Goal: Task Accomplishment & Management: Manage account settings

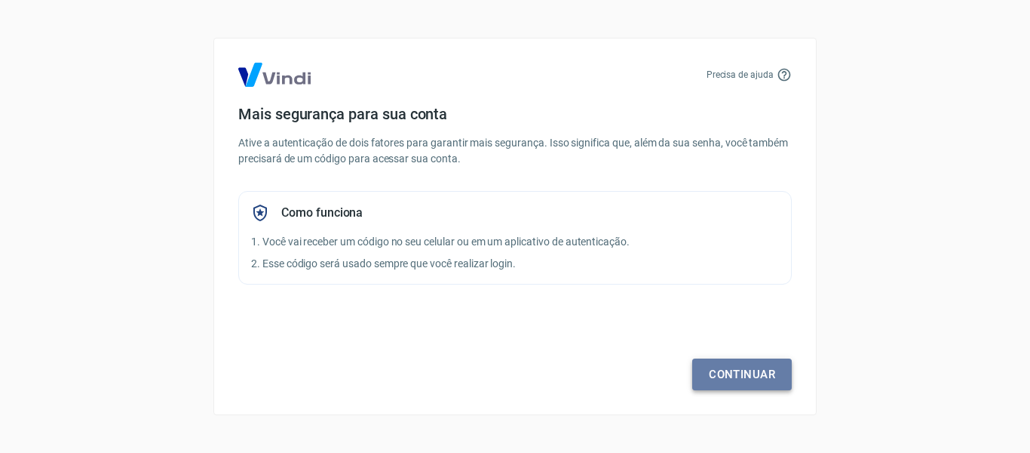
click at [727, 373] on link "Continuar" at bounding box center [742, 374] width 100 height 32
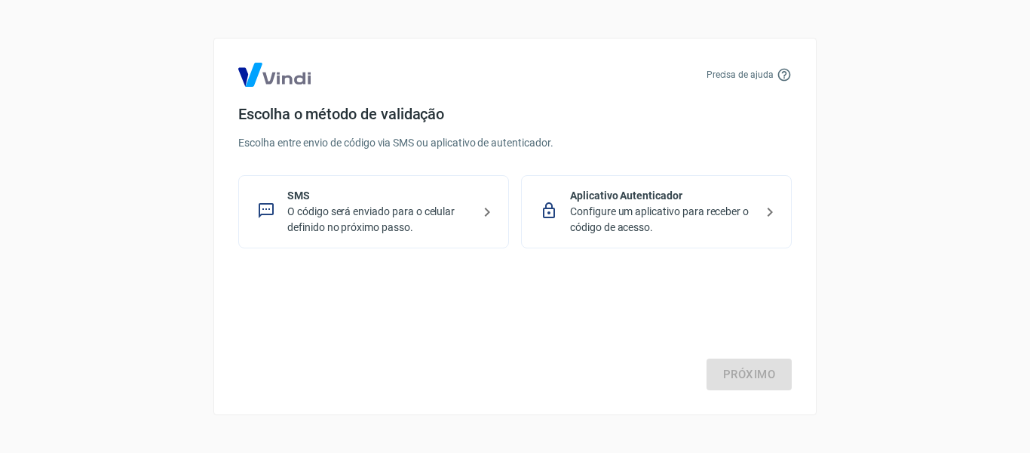
click at [398, 216] on p "O código será enviado para o celular definido no próximo passo." at bounding box center [379, 220] width 185 height 32
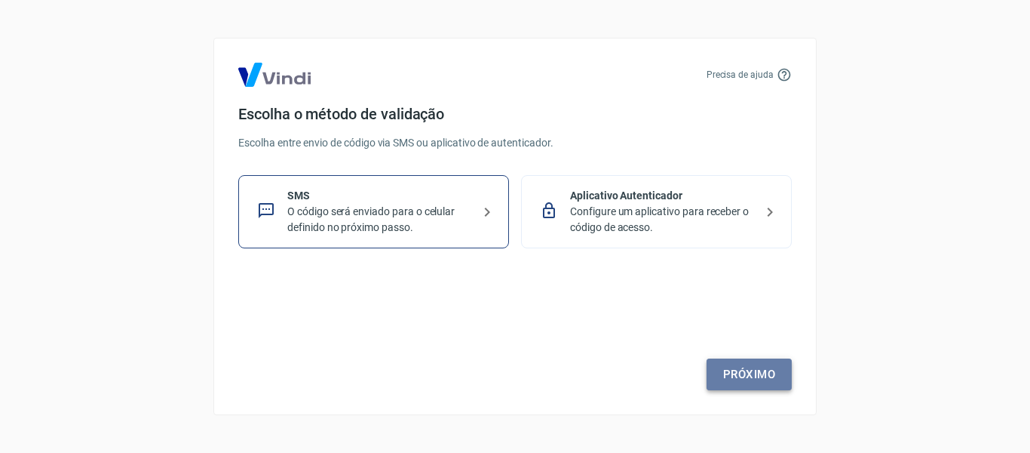
click at [729, 371] on link "Próximo" at bounding box center [749, 374] width 85 height 32
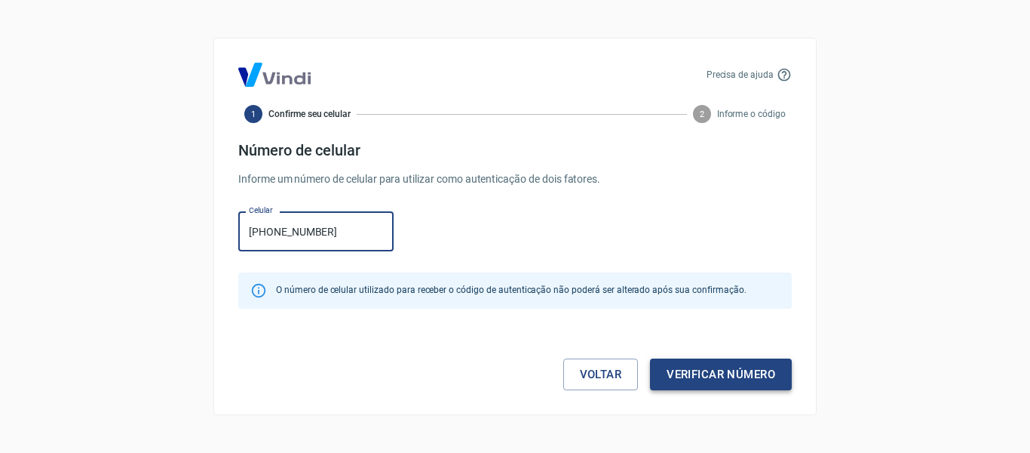
type input "(11) 94753-8261"
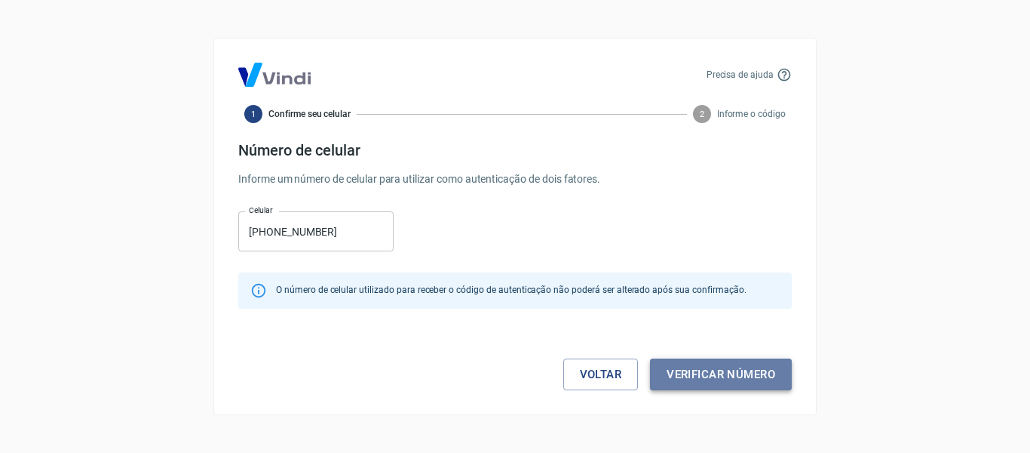
click at [714, 370] on button "Verificar número" at bounding box center [721, 374] width 142 height 32
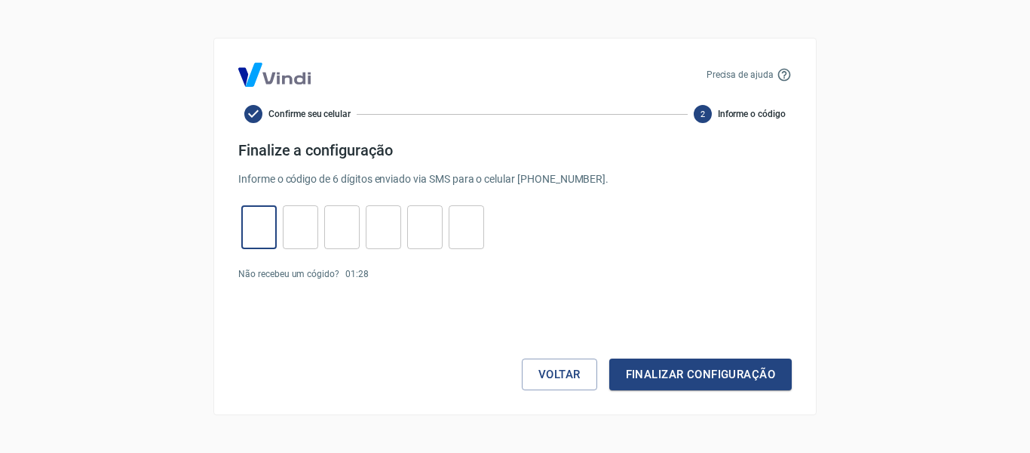
click at [268, 229] on input "tel" at bounding box center [258, 227] width 35 height 32
click at [546, 372] on button "Voltar" at bounding box center [559, 374] width 75 height 32
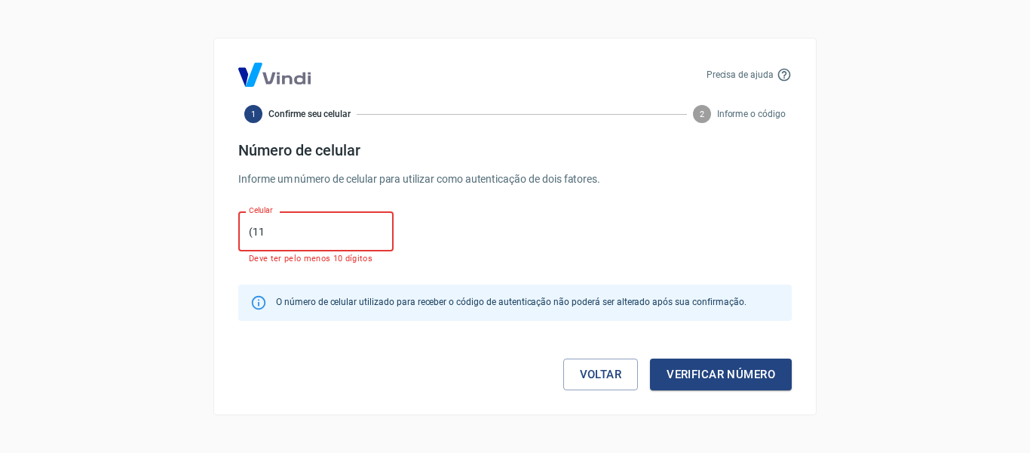
type input "(11) 94753-8261"
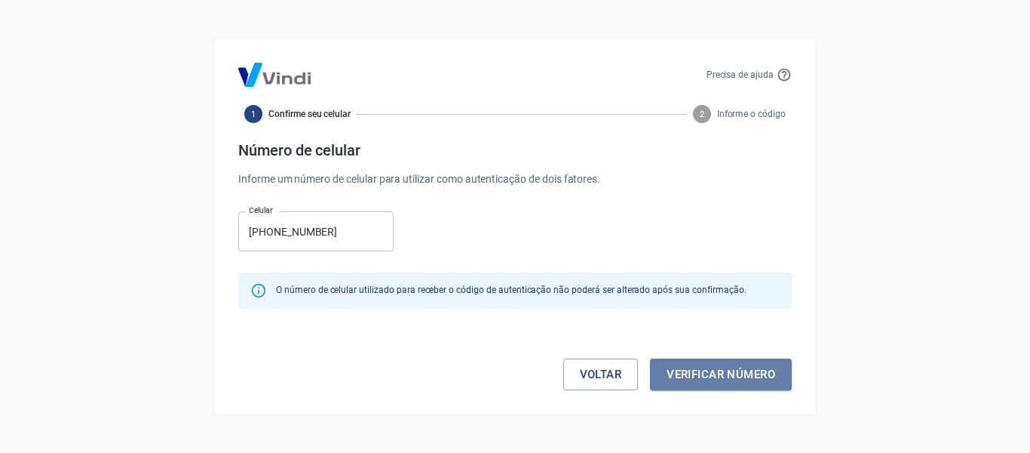
click at [717, 381] on button "Verificar número" at bounding box center [721, 374] width 142 height 32
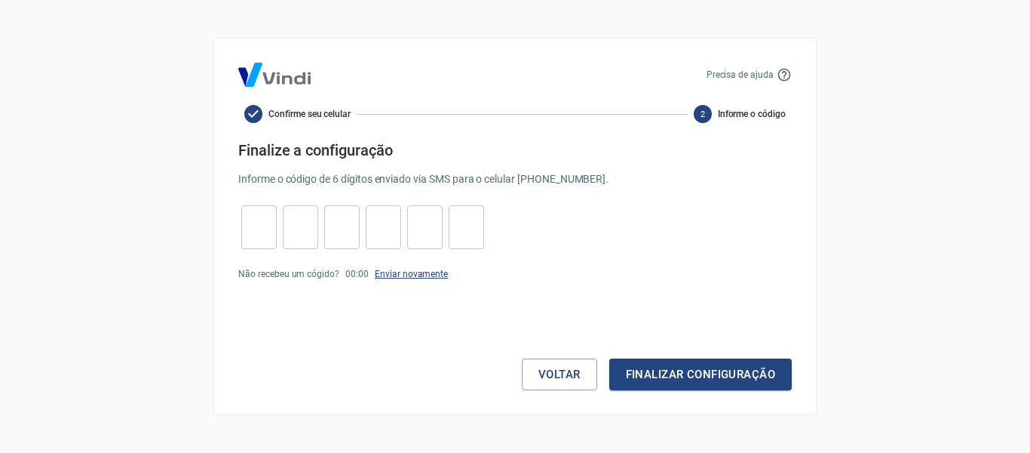
click at [411, 273] on link "Enviar novamente" at bounding box center [411, 273] width 73 height 11
click at [391, 275] on link "Enviar novamente" at bounding box center [411, 273] width 73 height 11
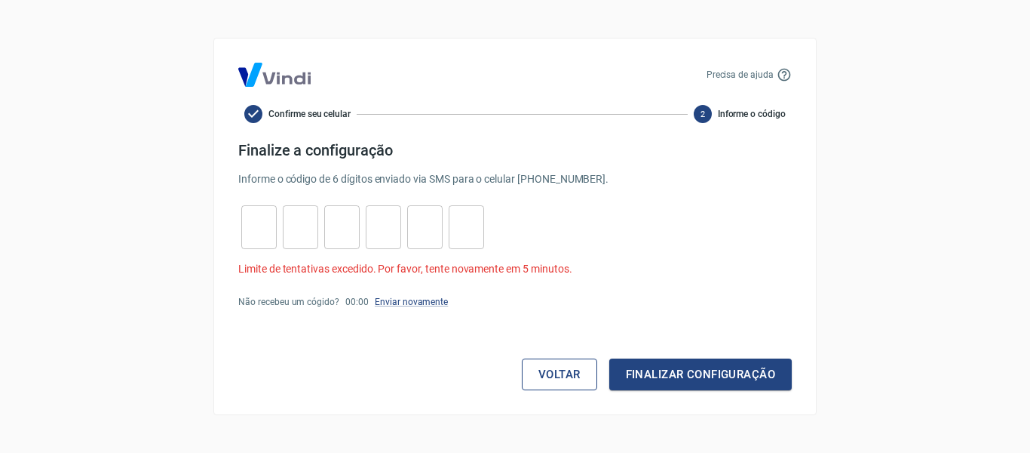
click at [572, 374] on button "Voltar" at bounding box center [559, 374] width 75 height 32
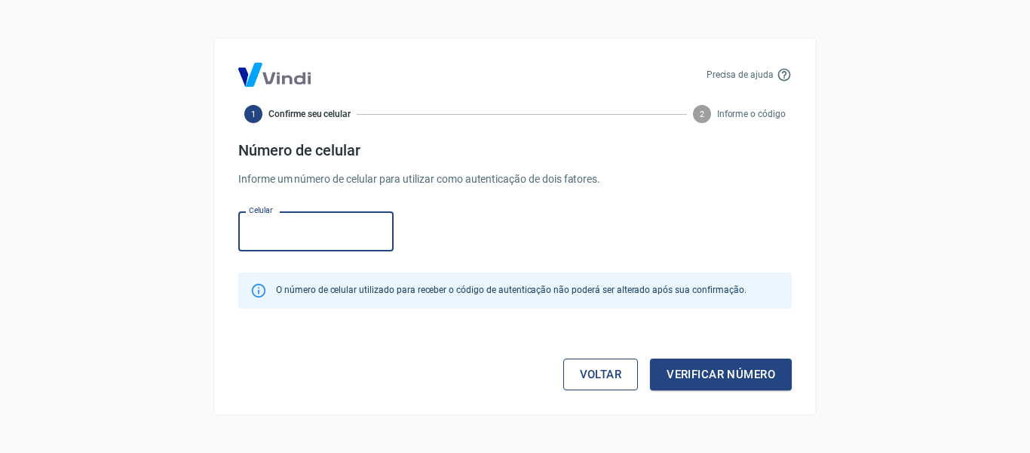
click at [572, 373] on link "Voltar" at bounding box center [600, 374] width 75 height 32
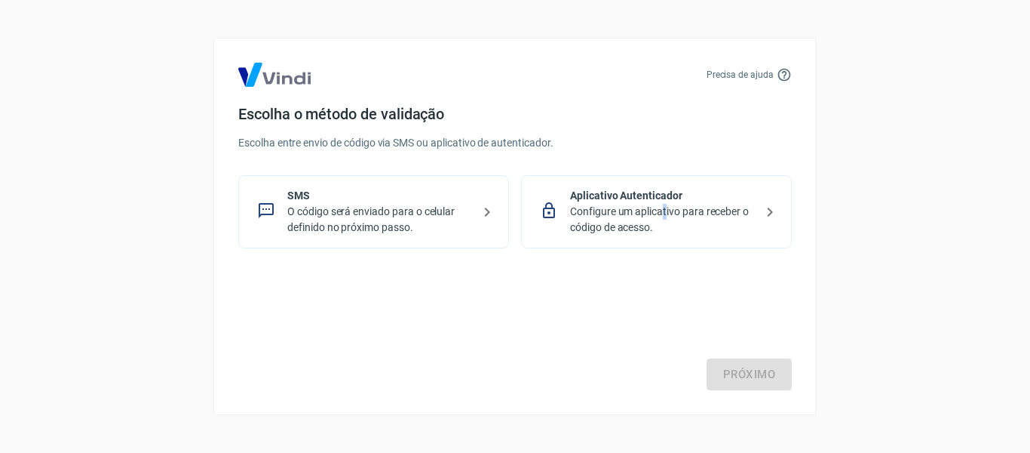
drag, startPoint x: 667, startPoint y: 207, endPoint x: 658, endPoint y: 216, distance: 12.8
click at [658, 216] on p "Configure um aplicativo para receber o código de acesso." at bounding box center [662, 220] width 185 height 32
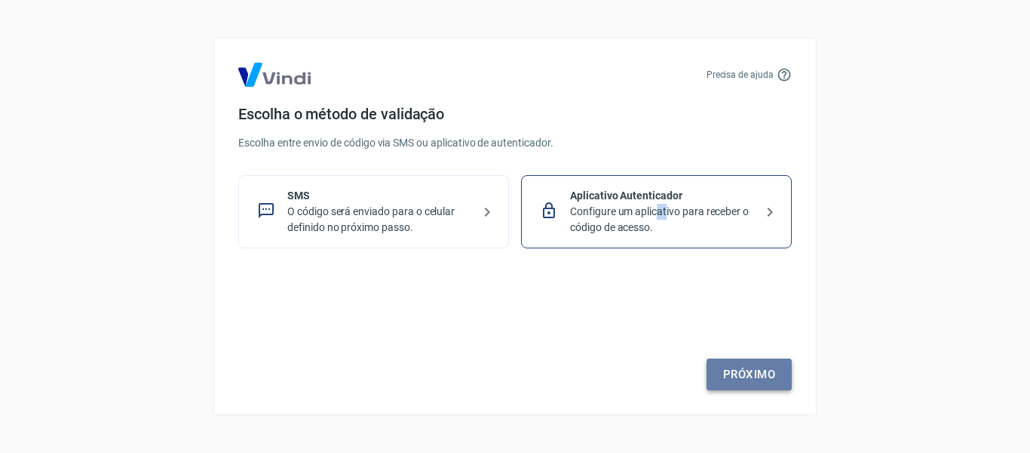
click at [750, 376] on link "Próximo" at bounding box center [749, 374] width 85 height 32
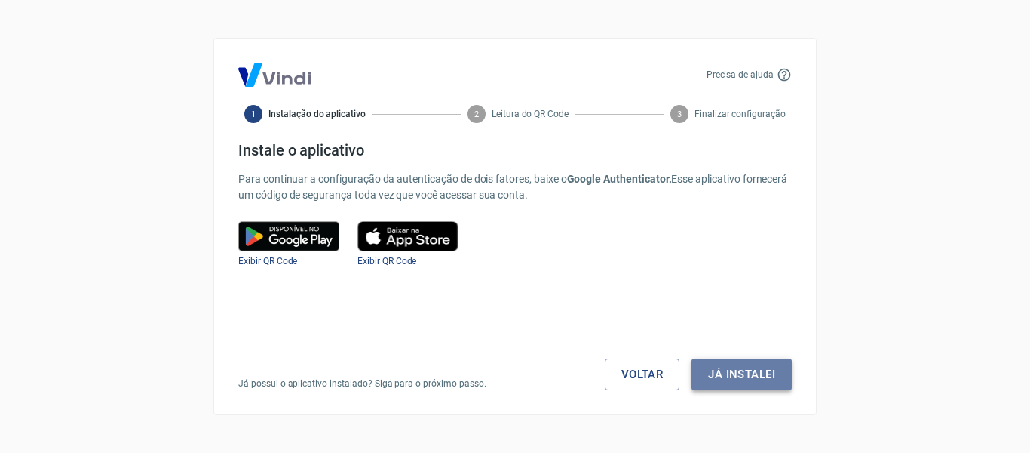
click at [738, 371] on button "Já instalei" at bounding box center [742, 374] width 100 height 32
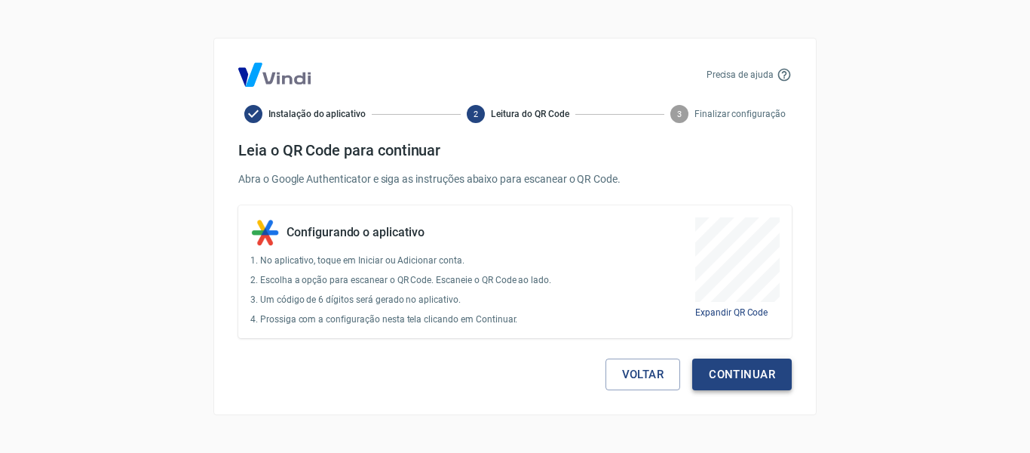
click at [738, 371] on button "Continuar" at bounding box center [742, 374] width 100 height 32
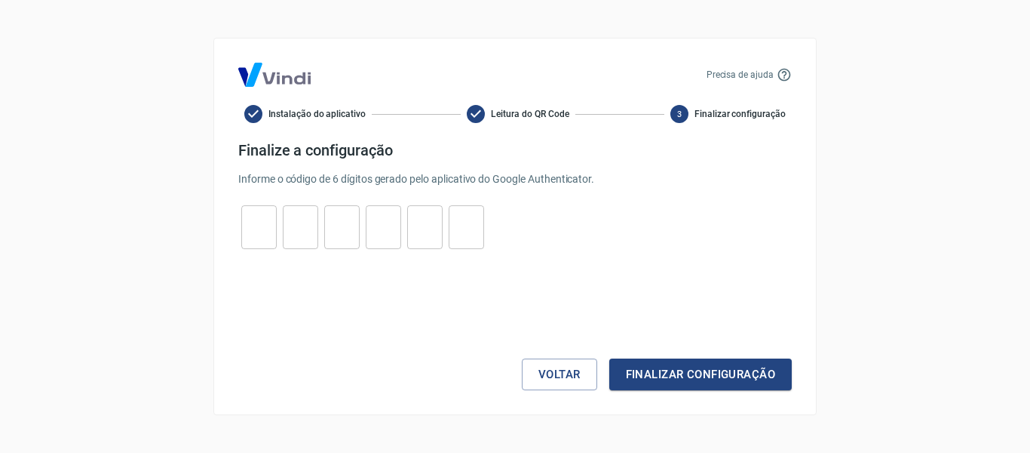
click at [270, 229] on input "tel" at bounding box center [258, 227] width 35 height 32
type input "5"
type input "3"
type input "5"
type input "3"
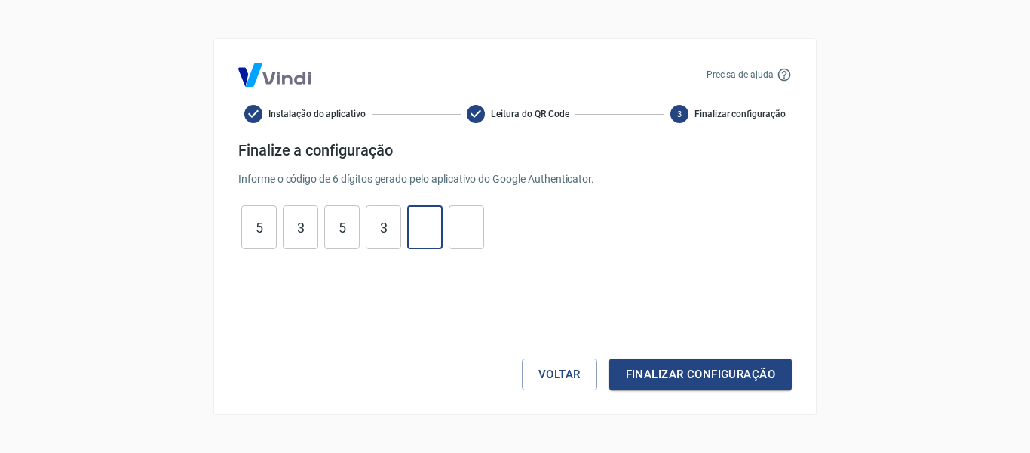
type input "9"
type input "0"
click at [694, 378] on button "Finalizar configuração" at bounding box center [700, 374] width 183 height 32
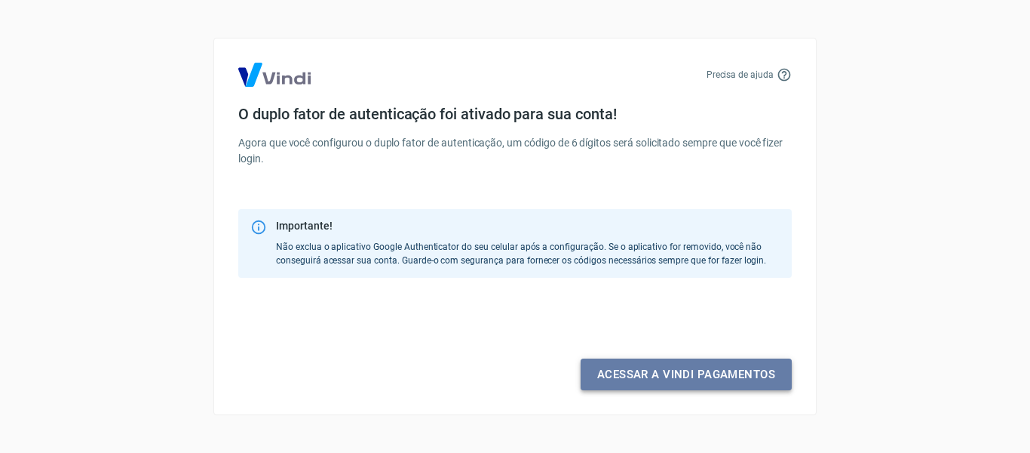
click at [692, 379] on link "Acessar a Vindi pagamentos" at bounding box center [686, 374] width 211 height 32
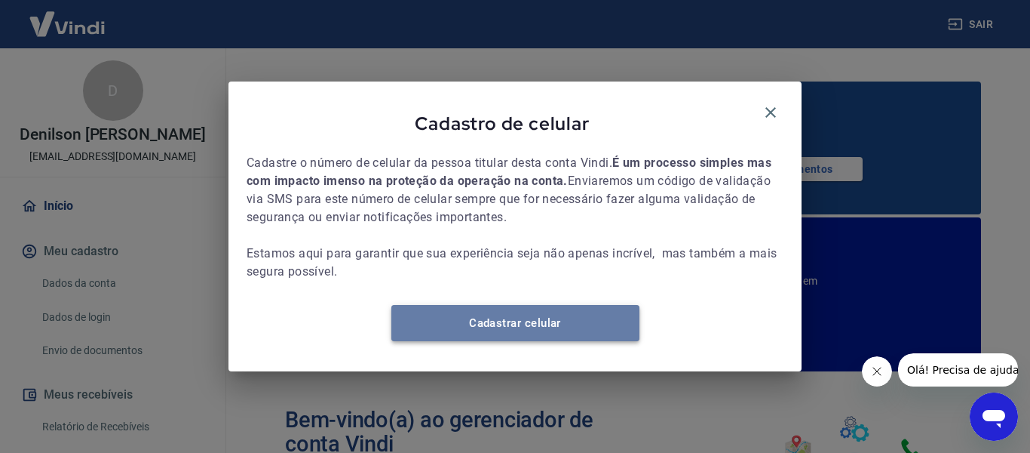
click at [517, 329] on link "Cadastrar celular" at bounding box center [515, 323] width 248 height 36
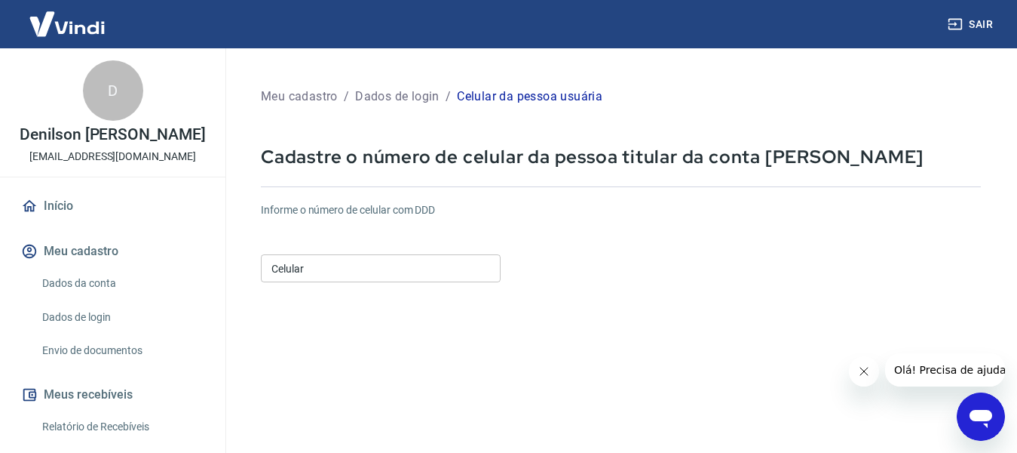
click at [351, 264] on input "Celular" at bounding box center [381, 268] width 240 height 28
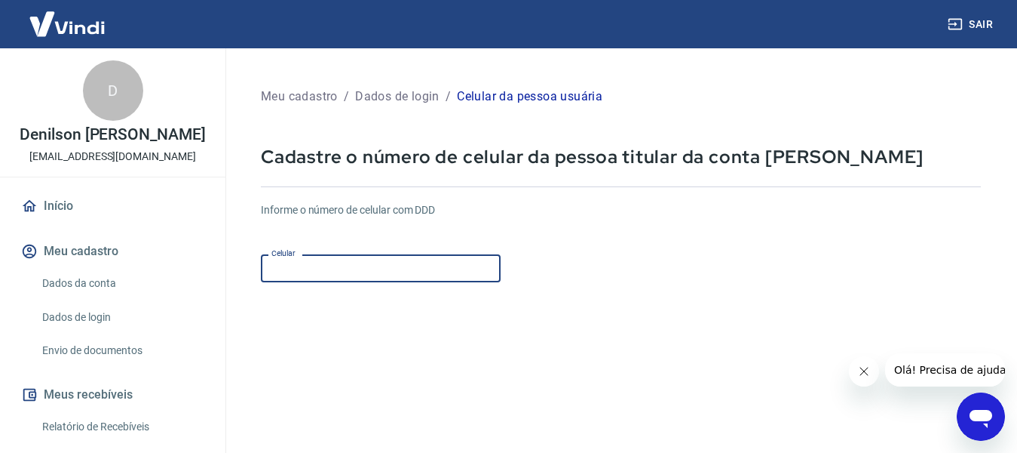
type input "(11) 94753-8261"
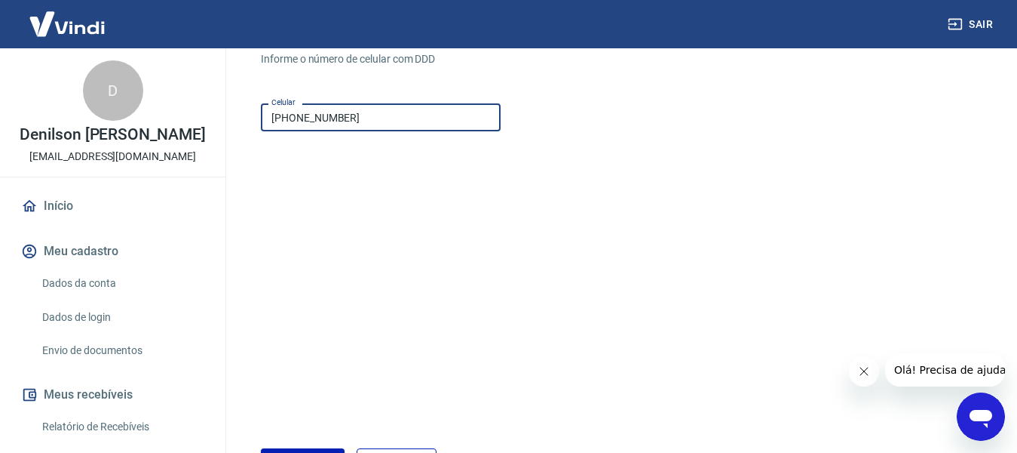
scroll to position [262, 0]
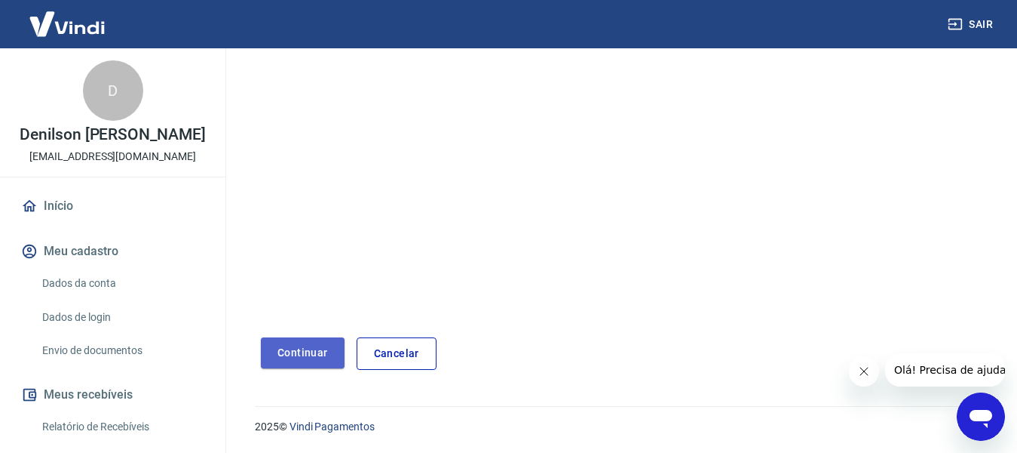
click at [323, 351] on button "Continuar" at bounding box center [303, 352] width 84 height 31
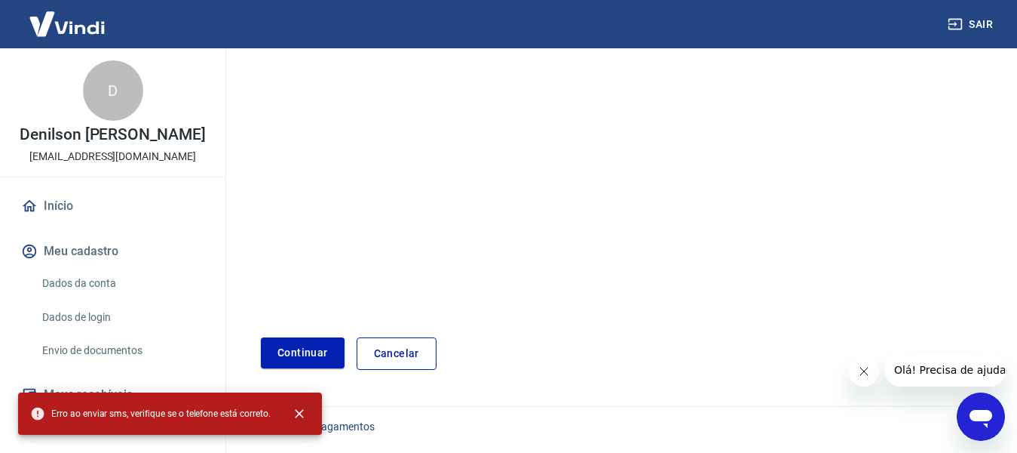
click at [301, 416] on icon "close" at bounding box center [299, 413] width 15 height 15
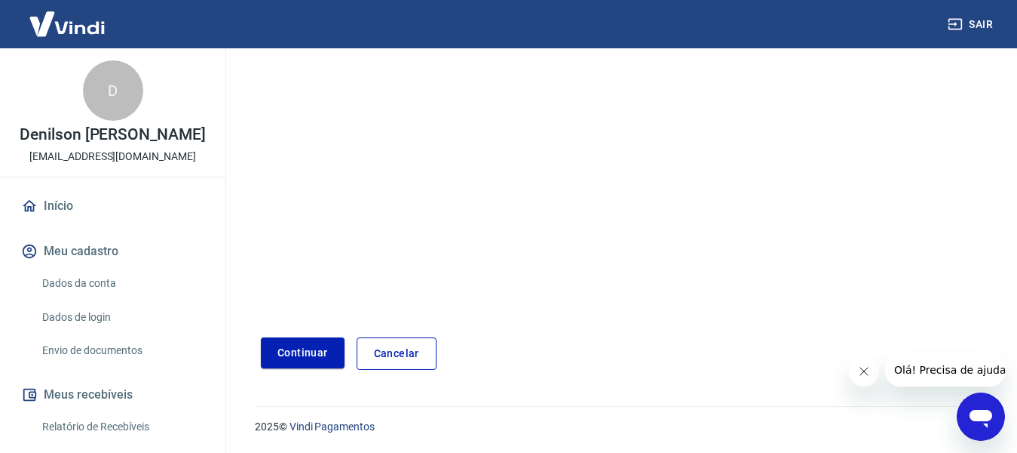
click at [301, 352] on button "Continuar" at bounding box center [303, 352] width 84 height 31
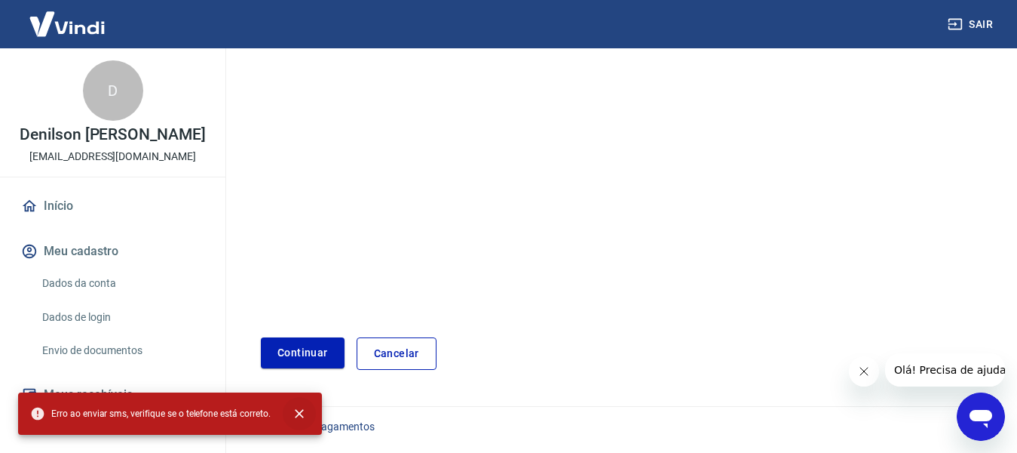
click at [299, 410] on icon "close" at bounding box center [299, 413] width 15 height 15
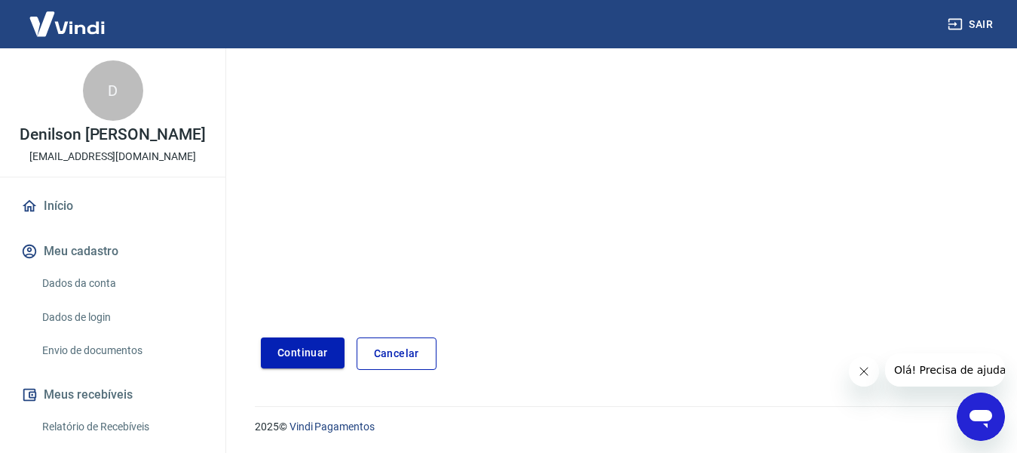
click at [305, 348] on button "Continuar" at bounding box center [303, 352] width 84 height 31
click at [316, 346] on button "Continuar" at bounding box center [303, 352] width 84 height 31
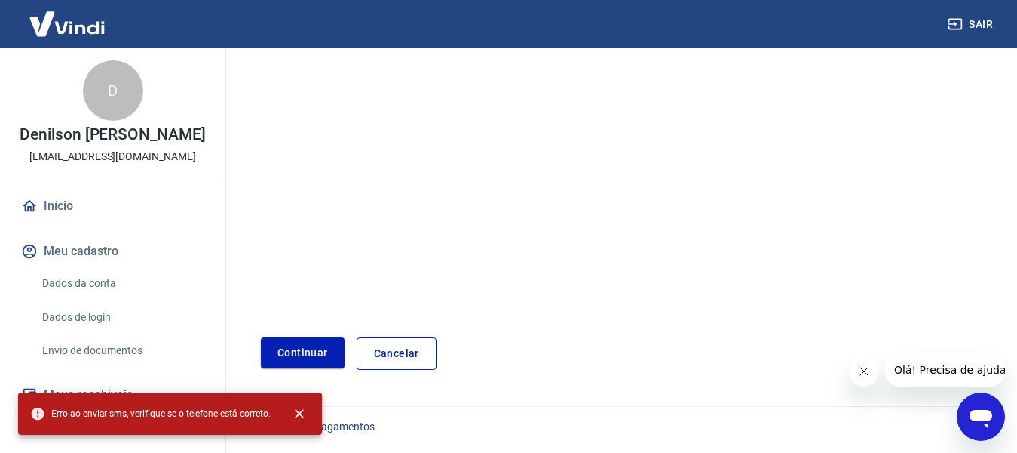
scroll to position [0, 0]
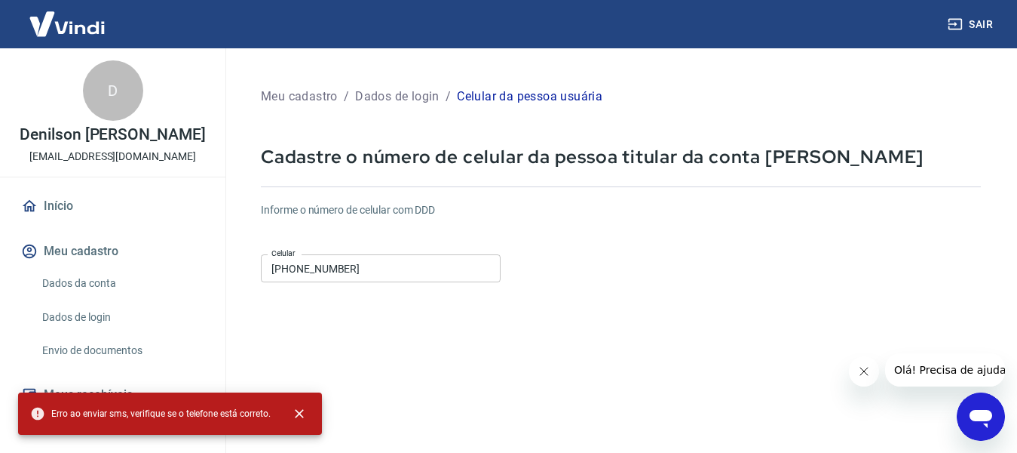
click at [980, 422] on icon "Abrir janela de mensagens" at bounding box center [981, 416] width 27 height 27
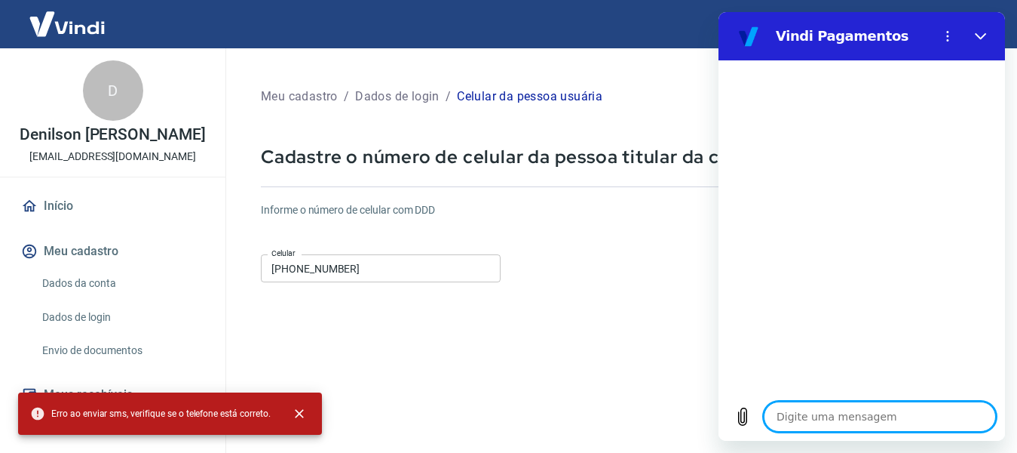
type textarea "n"
type textarea "x"
type textarea "na"
type textarea "x"
type textarea "nao"
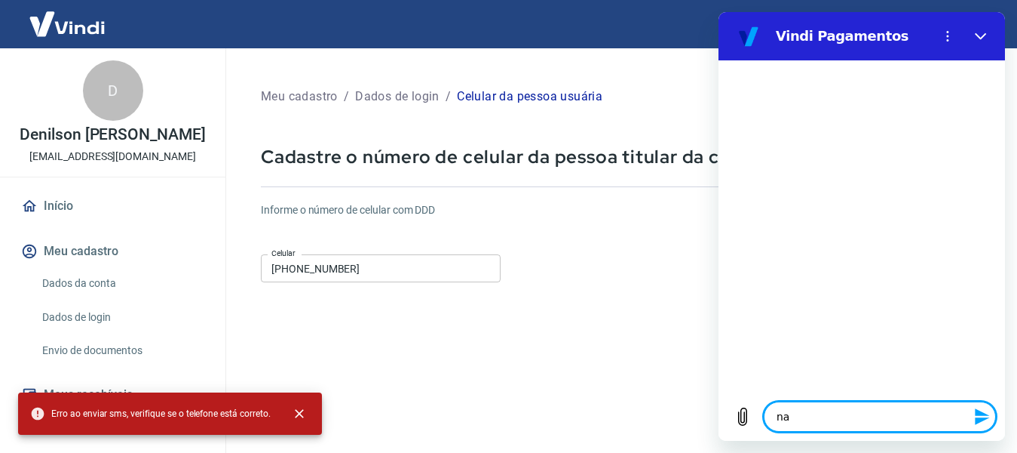
type textarea "x"
type textarea "nao"
type textarea "x"
type textarea "nao e"
type textarea "x"
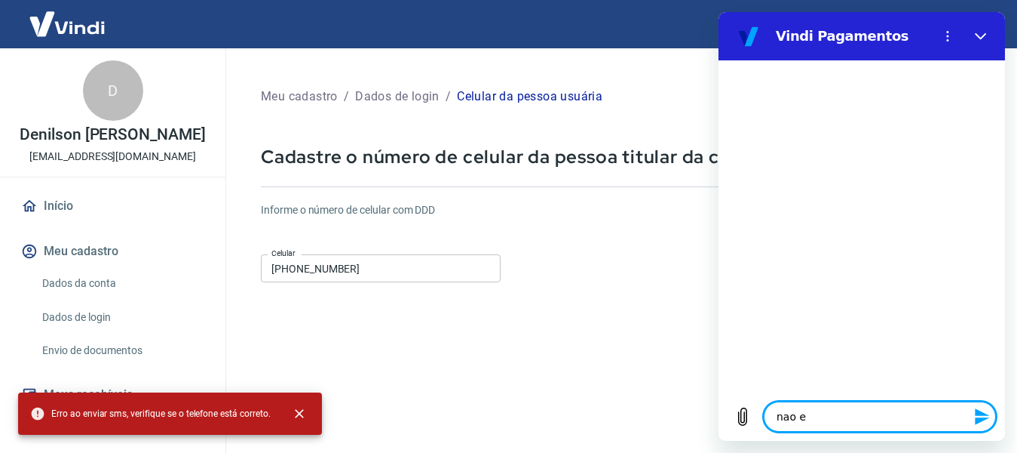
type textarea "nao ed"
type textarea "x"
type textarea "nao edt"
type textarea "x"
type textarea "nao edto"
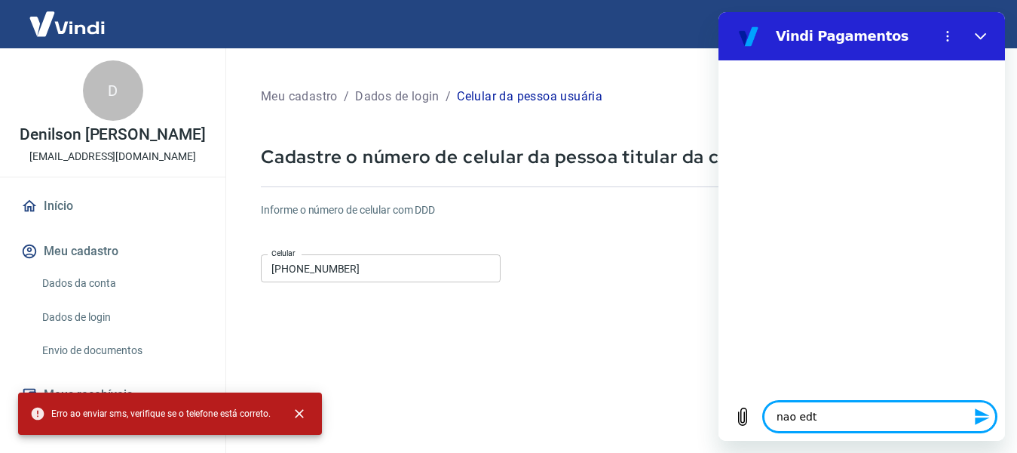
type textarea "x"
type textarea "nao edtou"
type textarea "x"
type textarea "nao edtou"
type textarea "x"
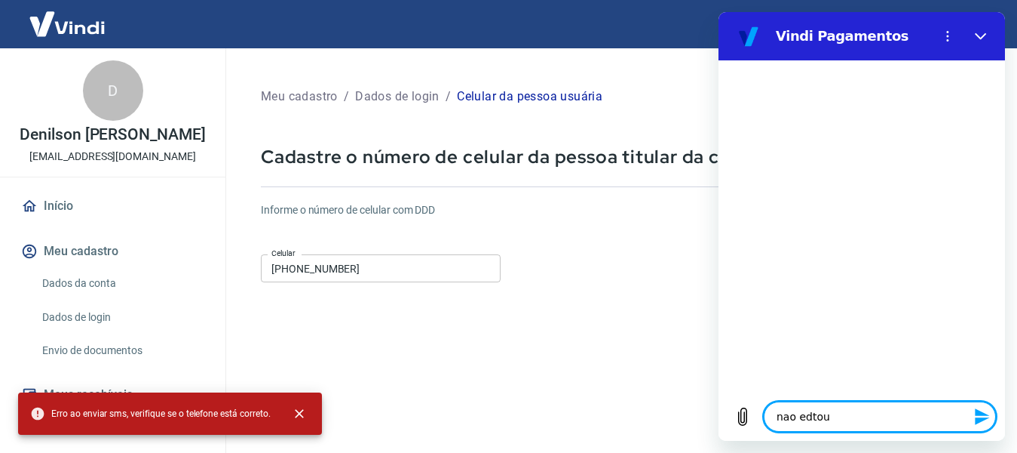
type textarea "nao edtou c"
type textarea "x"
type textarea "nao edtou co"
type textarea "x"
type textarea "nao edtou con"
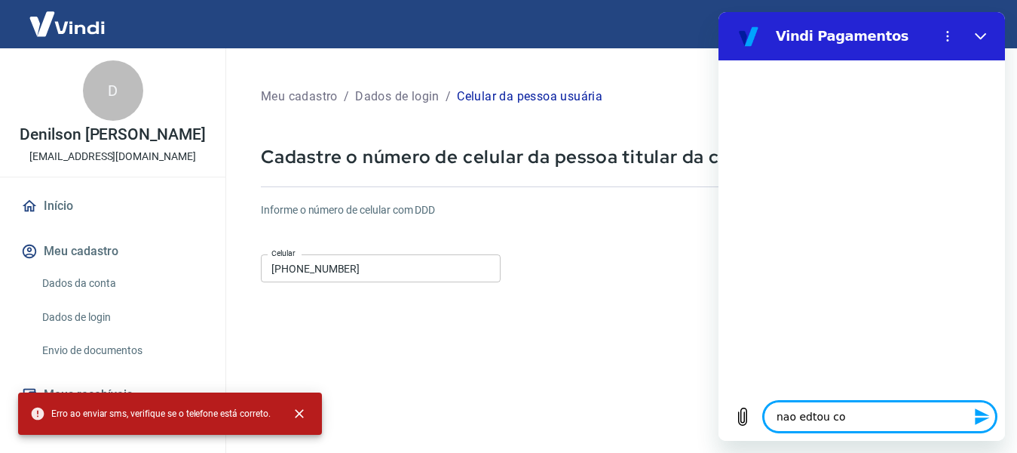
type textarea "x"
type textarea "nao edtou cons"
type textarea "x"
type textarea "nao edtou conse"
type textarea "x"
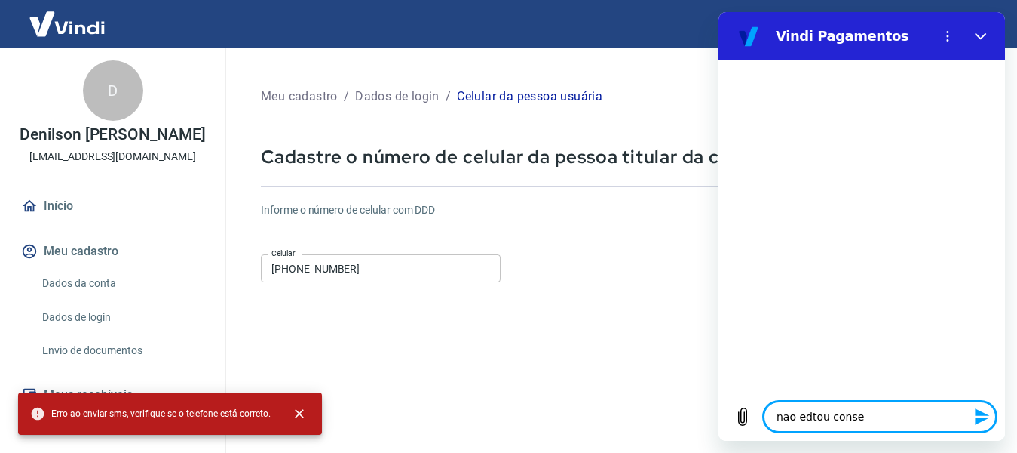
type textarea "nao edtou conseg"
type textarea "x"
type textarea "nao edtou consegu"
type textarea "x"
type textarea "nao edtou consegui"
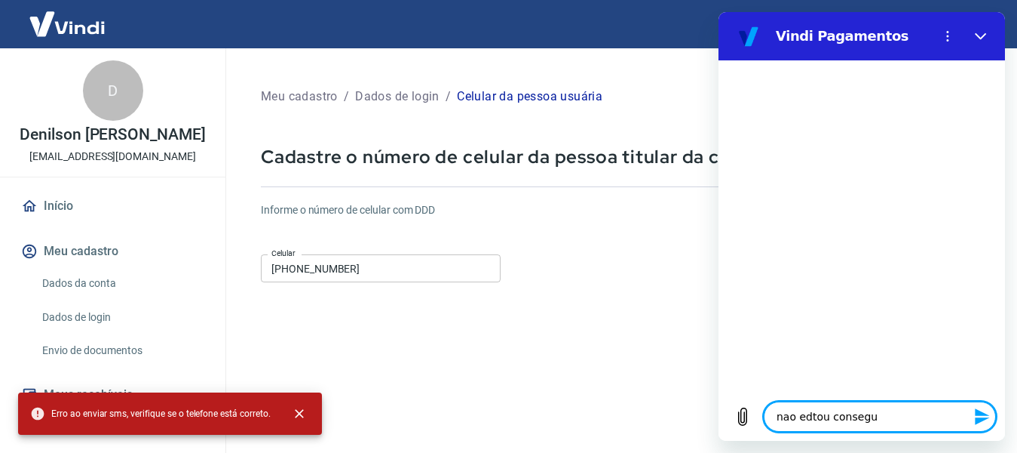
type textarea "x"
type textarea "nao edtou conseguin"
type textarea "x"
type textarea "nao edtou conseguind"
type textarea "x"
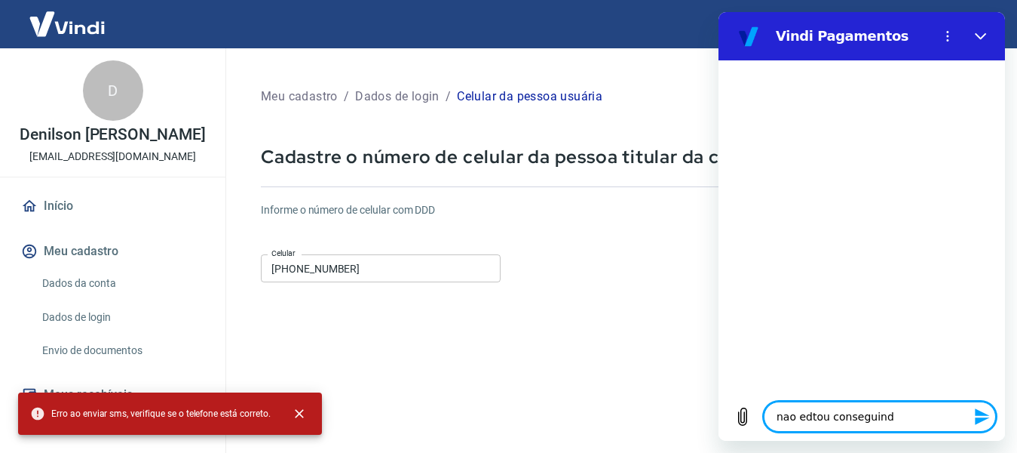
type textarea "nao edtou conseguindo"
type textarea "x"
type textarea "nao edtou conseguindo"
type textarea "x"
type textarea "nao edtou conseguindo c"
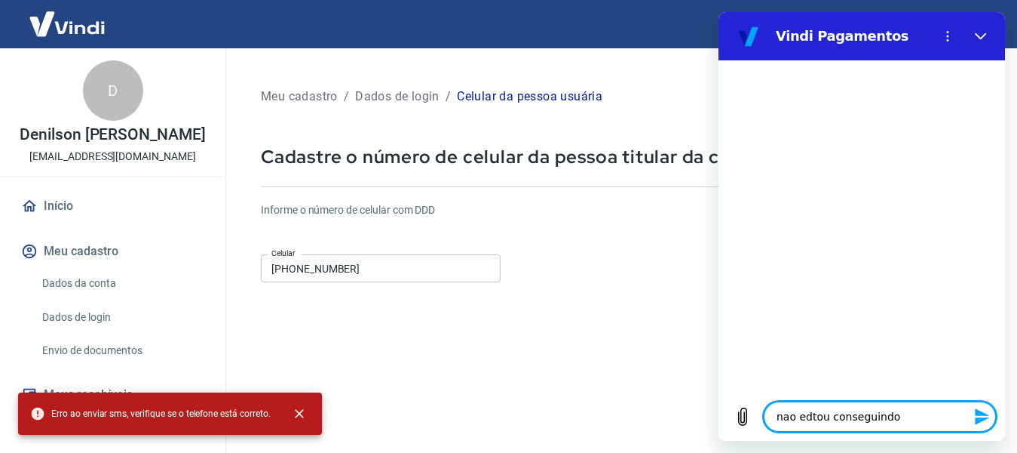
type textarea "x"
type textarea "nao edtou conseguindo ca"
type textarea "x"
type textarea "nao edtou conseguindo cad"
type textarea "x"
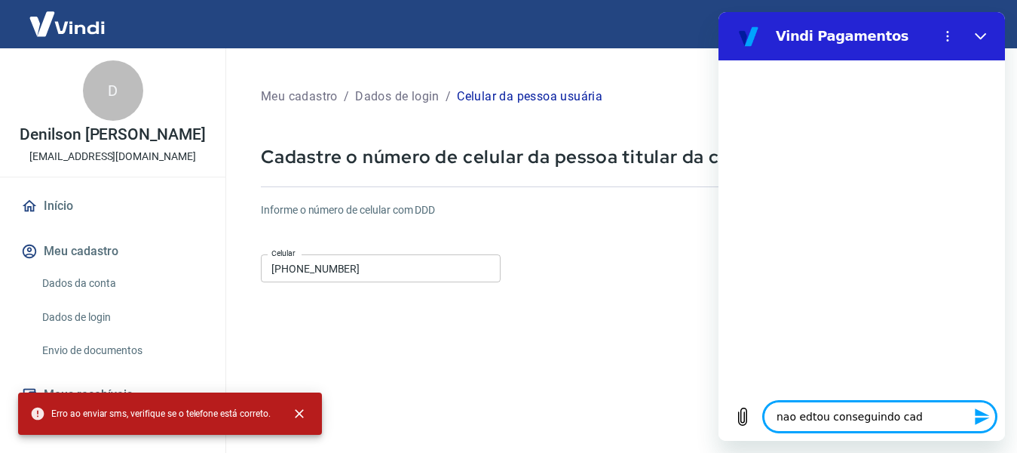
type textarea "nao edtou conseguindo cada"
type textarea "x"
type textarea "nao edtou conseguindo cadas"
type textarea "x"
type textarea "nao edtou conseguindo cadast"
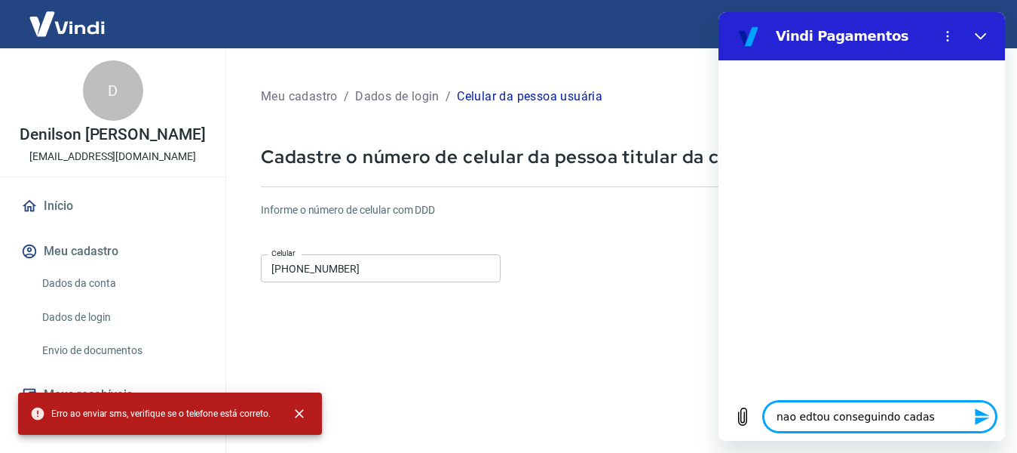
type textarea "x"
type textarea "nao edtou conseguindo cadastr"
type textarea "x"
type textarea "nao edtou conseguindo cadastra"
type textarea "x"
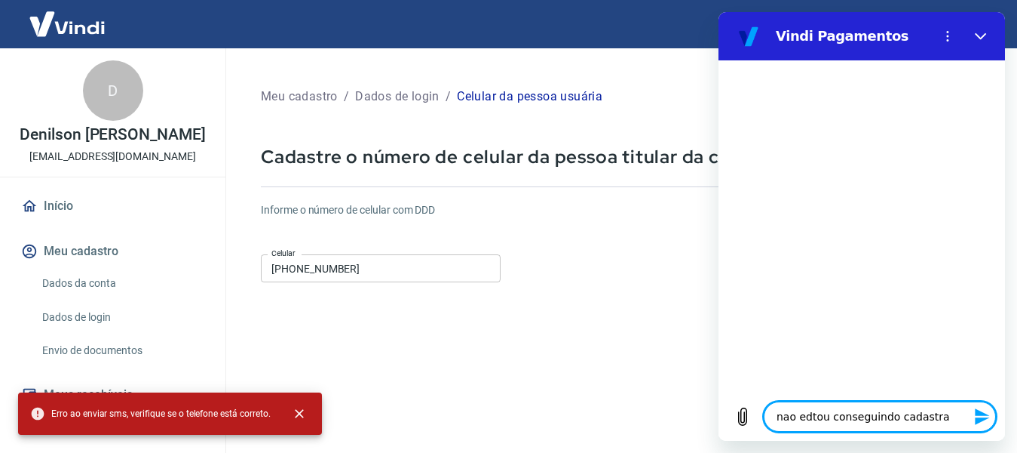
type textarea "nao edtou conseguindo cadastrar"
type textarea "x"
type textarea "nao edtou conseguindo cadastrar"
type textarea "x"
type textarea "nao edtou conseguindo cadastrar m"
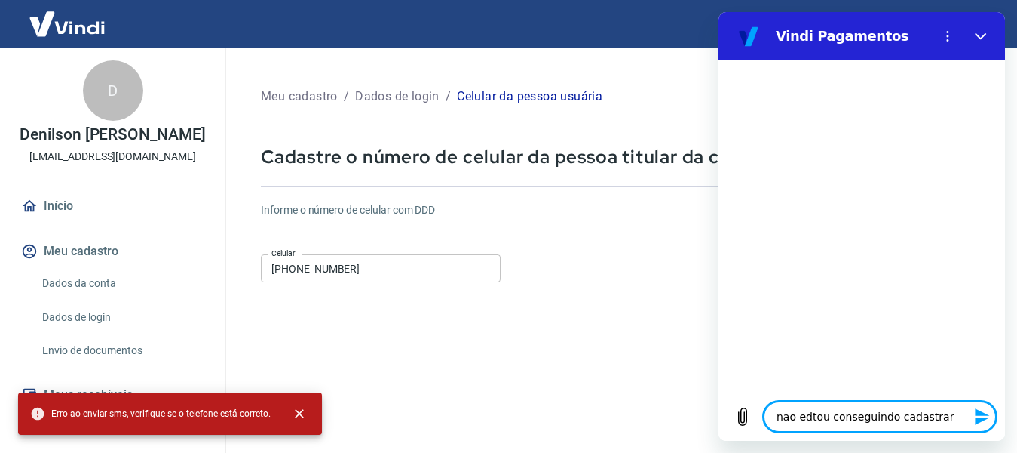
type textarea "x"
type textarea "nao edtou conseguindo cadastrar me"
type textarea "x"
type textarea "nao edtou conseguindo cadastrar meu"
type textarea "x"
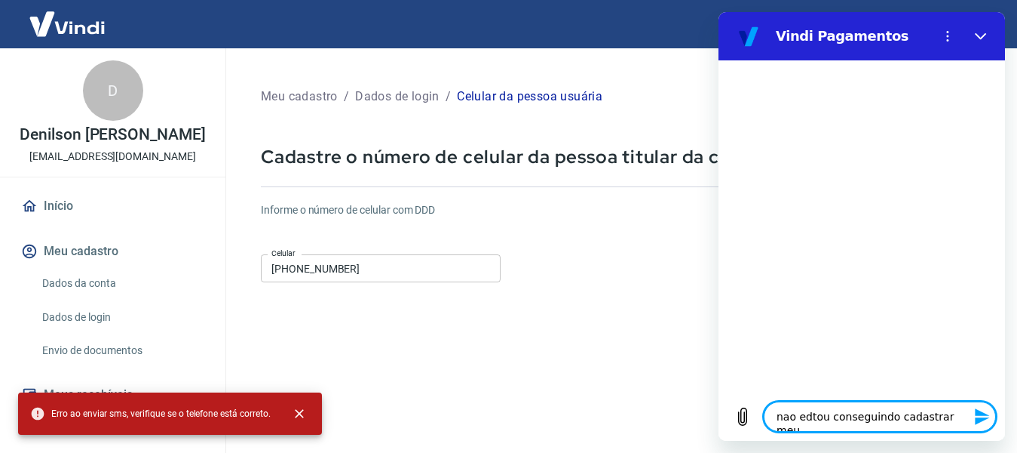
type textarea "nao edtou conseguindo cadastrar meu"
type textarea "x"
type textarea "nao edtou conseguindo cadastrar meu c"
type textarea "x"
type textarea "nao edtou conseguindo cadastrar meu ce"
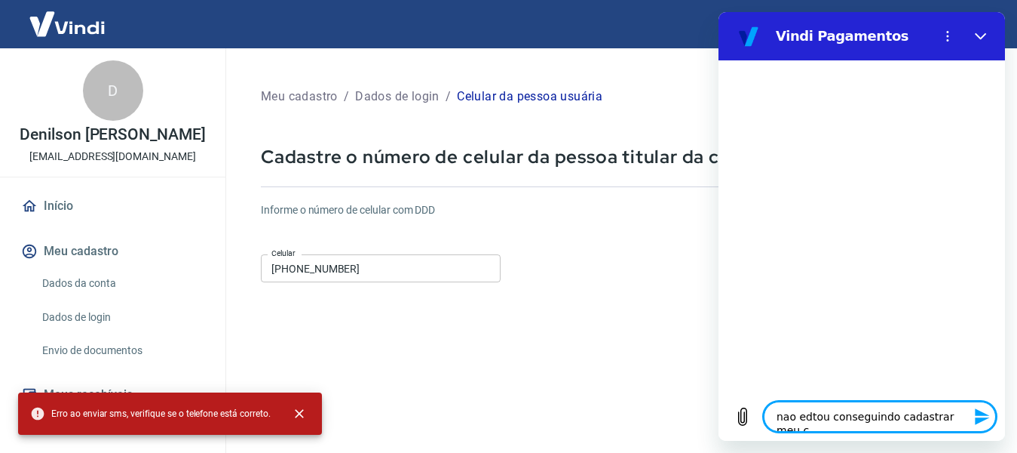
type textarea "x"
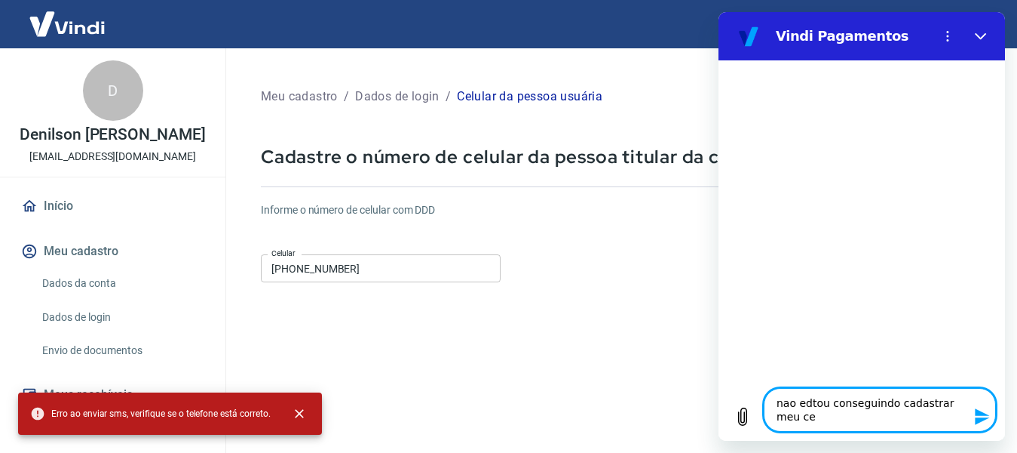
type textarea "nao edtou conseguindo cadastrar meu cel"
type textarea "x"
type textarea "nao edtou conseguindo cadastrar meu celu"
type textarea "x"
type textarea "nao edtou conseguindo cadastrar meu celul"
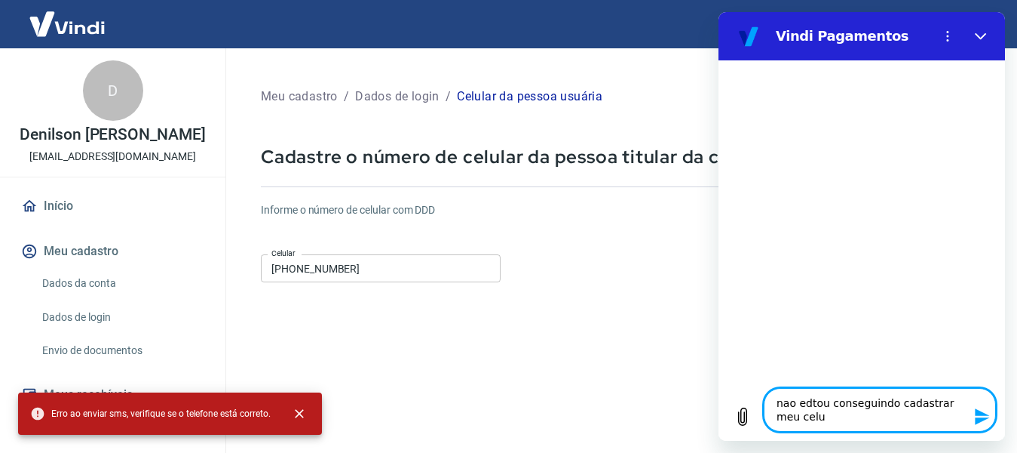
type textarea "x"
type textarea "nao edtou conseguindo cadastrar meu celula"
type textarea "x"
type textarea "nao edtou conseguindo cadastrar meu celular"
type textarea "x"
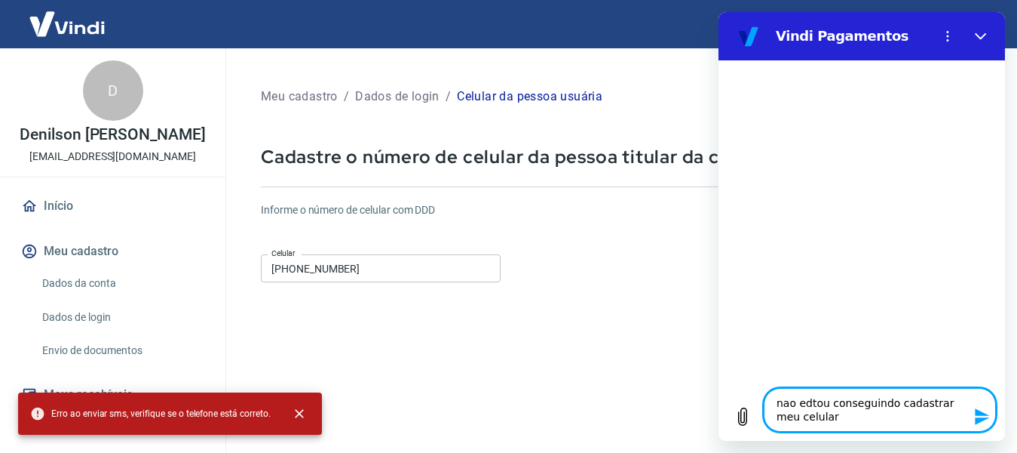
type textarea "nao edtou conseguindo cadastrar meu celular"
click at [984, 420] on icon "Enviar mensagem" at bounding box center [983, 416] width 18 height 18
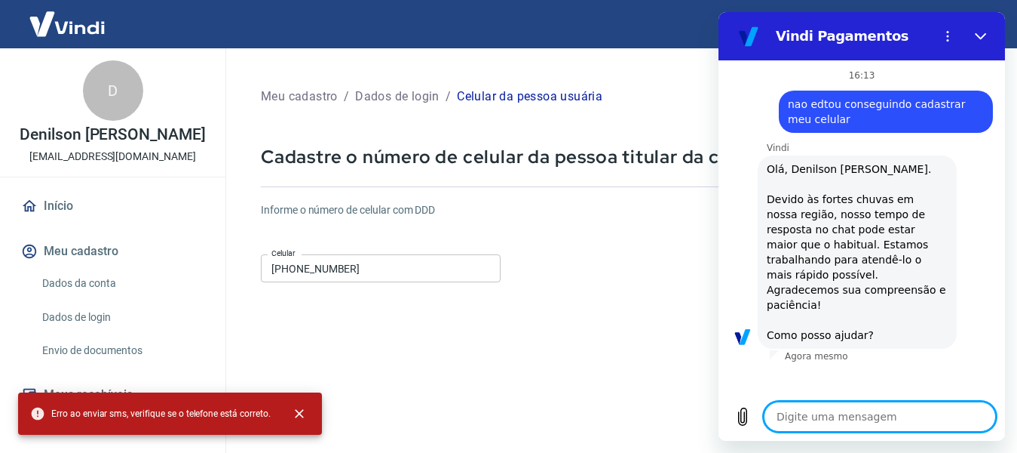
scroll to position [271, 0]
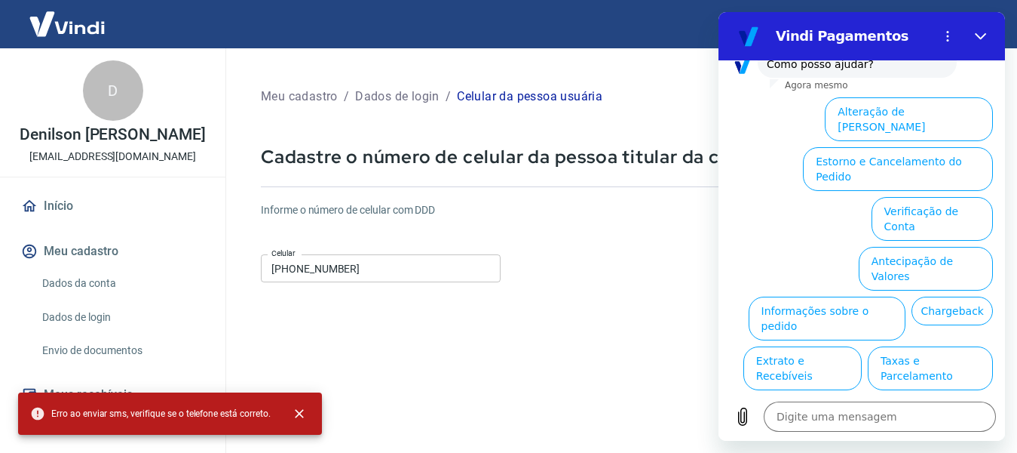
click at [918, 396] on button "Alterar celular verificado" at bounding box center [924, 418] width 139 height 44
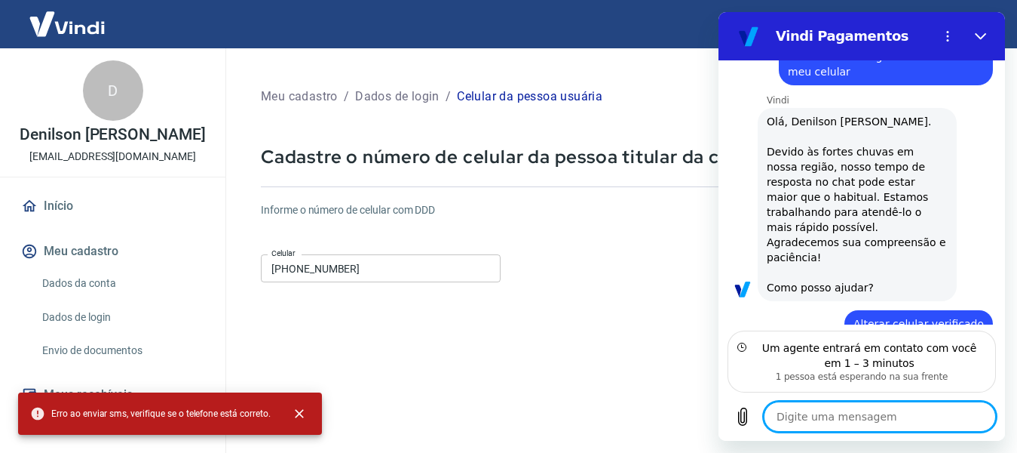
scroll to position [115, 0]
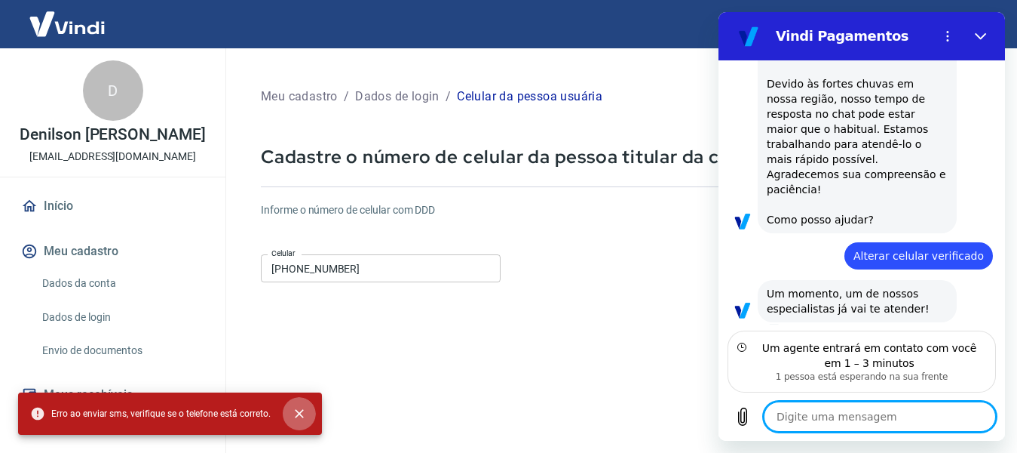
click at [296, 416] on icon "close" at bounding box center [299, 413] width 15 height 15
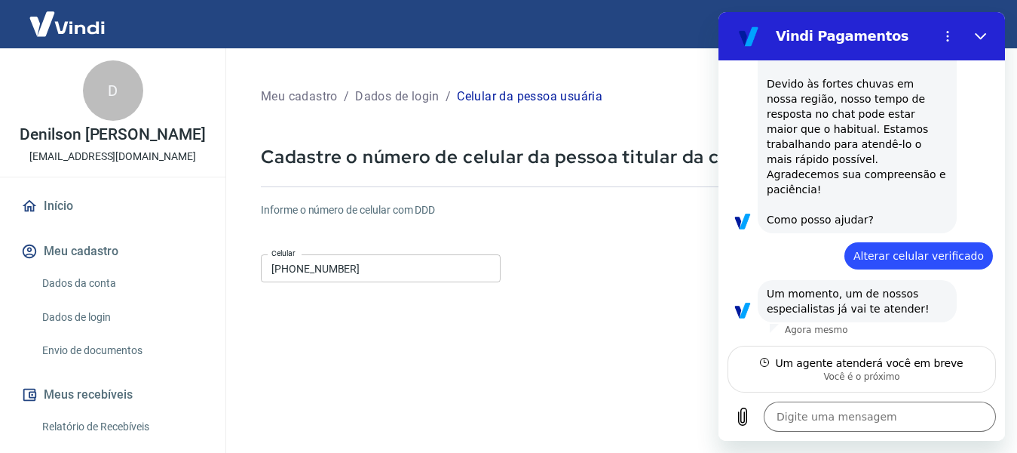
scroll to position [100, 0]
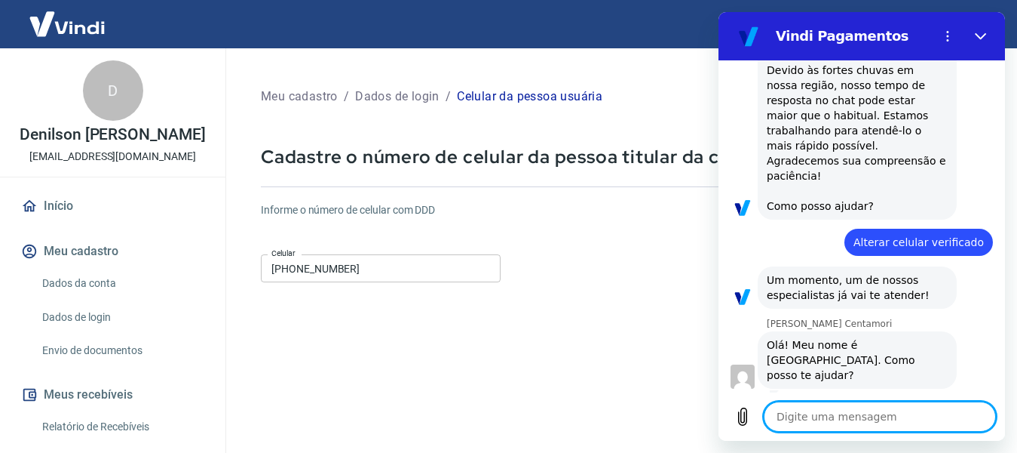
type textarea "x"
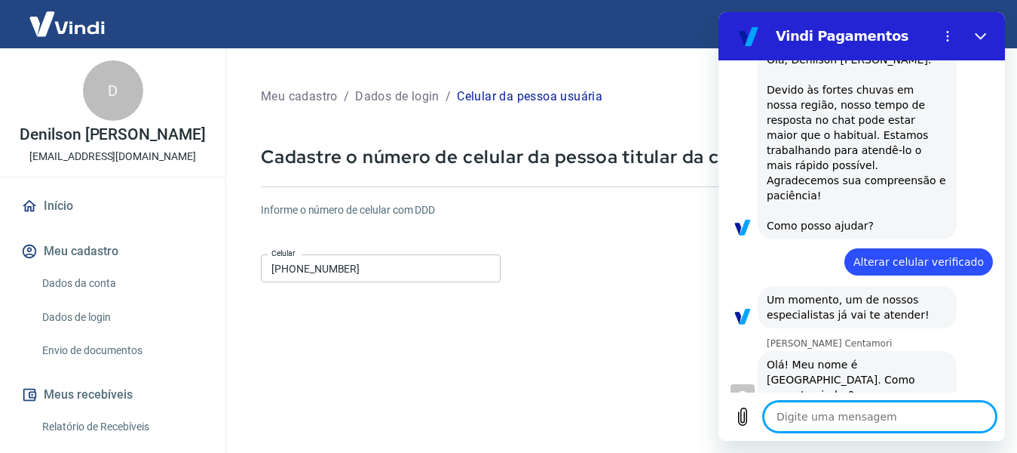
scroll to position [112, 0]
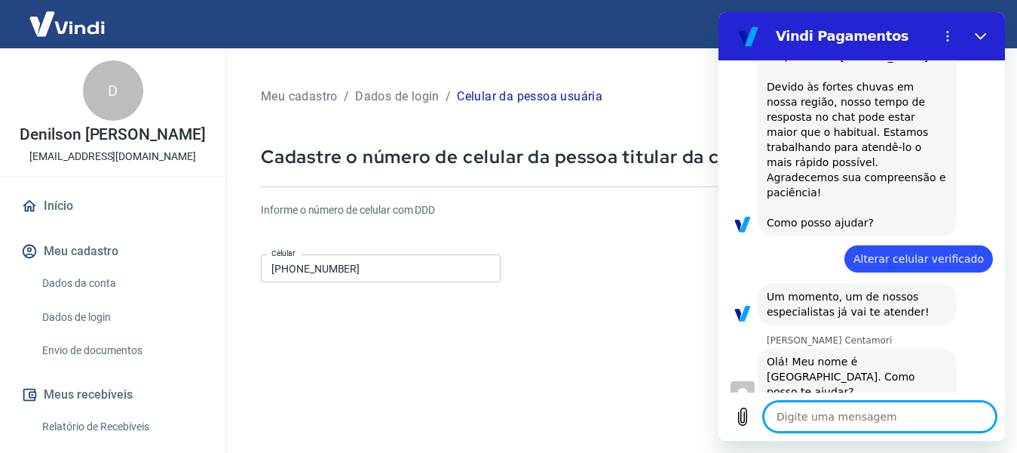
type textarea "n"
type textarea "x"
type textarea "na"
type textarea "x"
type textarea "nao"
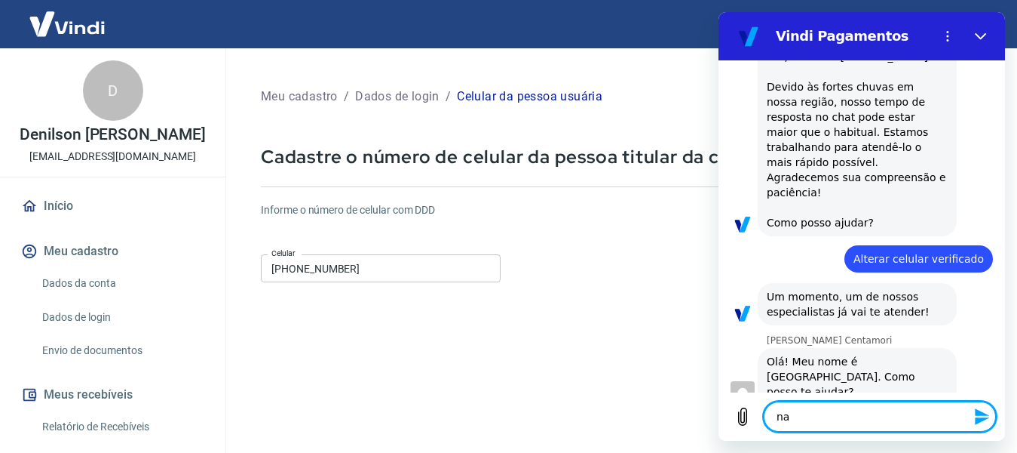
type textarea "x"
type textarea "nao"
type textarea "x"
type textarea "nao e"
type textarea "x"
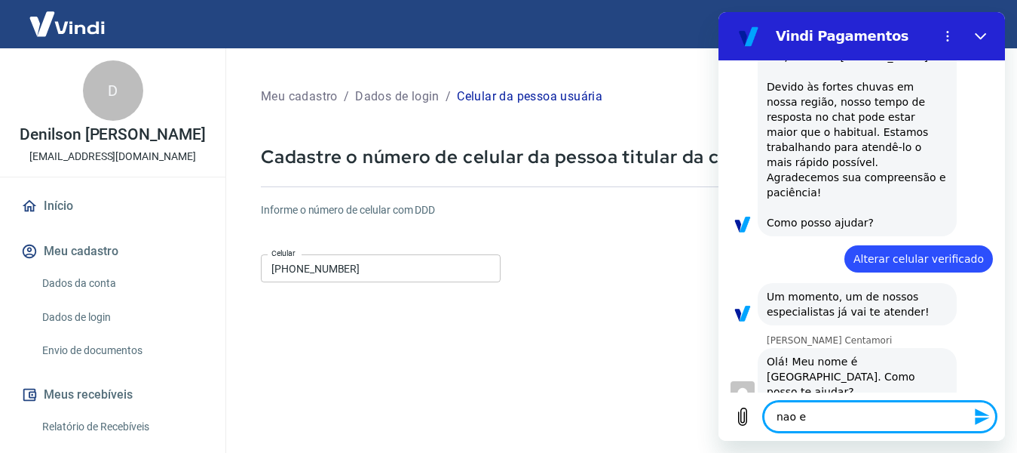
type textarea "nao es"
type textarea "x"
type textarea "nao est"
type textarea "x"
type textarea "nao esto"
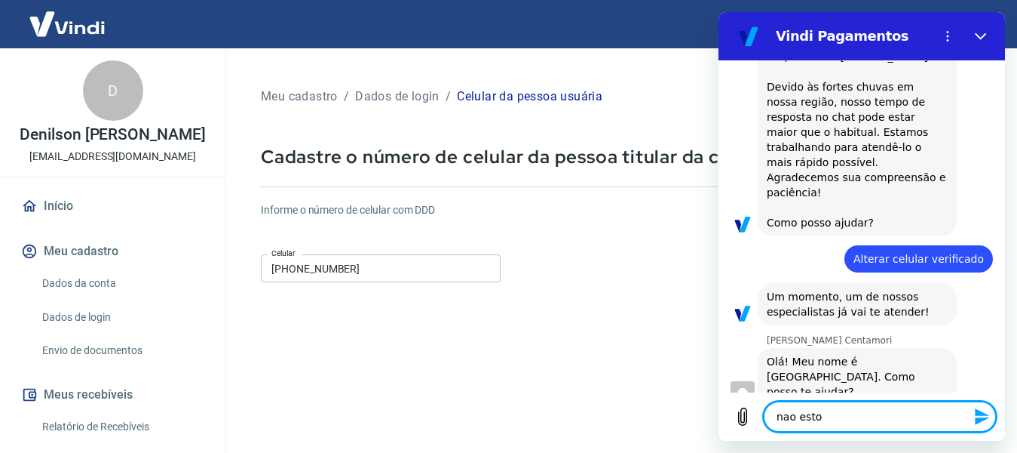
type textarea "x"
type textarea "nao estou"
type textarea "x"
type textarea "nao estou"
type textarea "x"
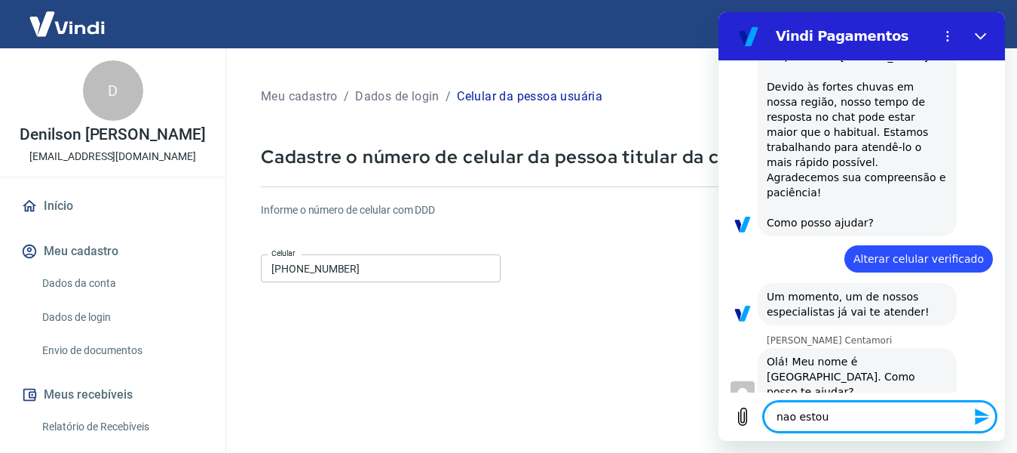
type textarea "nao estou c"
type textarea "x"
type textarea "nao estou co"
type textarea "x"
type textarea "nao estou con"
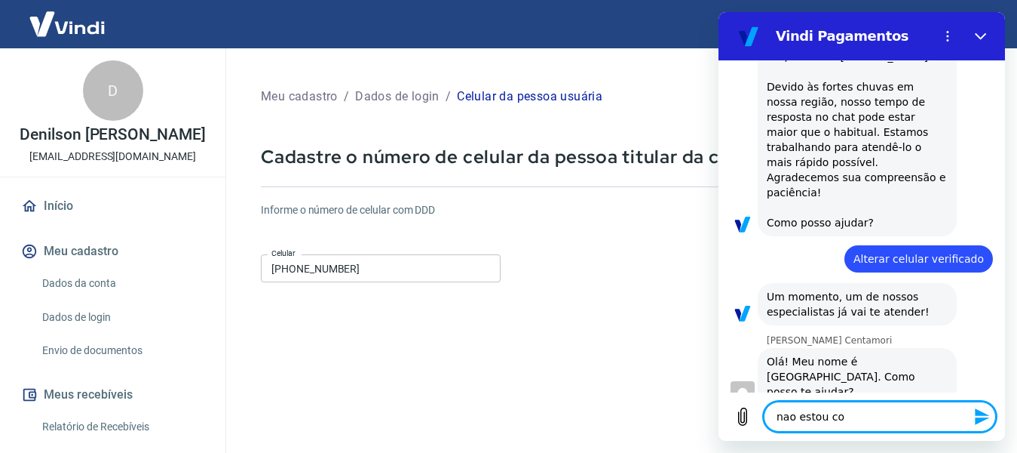
type textarea "x"
type textarea "nao estou cons"
type textarea "x"
type textarea "nao estou conse"
type textarea "x"
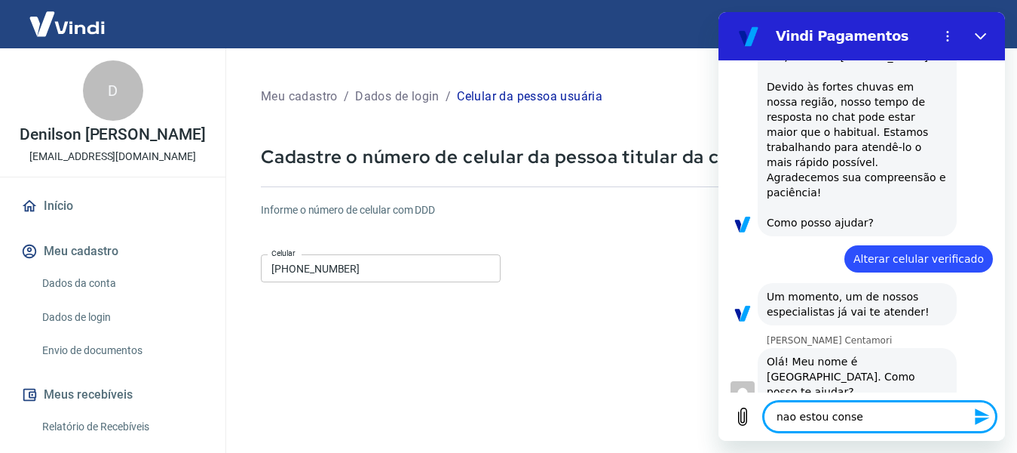
type textarea "nao estou conseg"
type textarea "x"
type textarea "nao estou consegu"
type textarea "x"
type textarea "nao estou consegui"
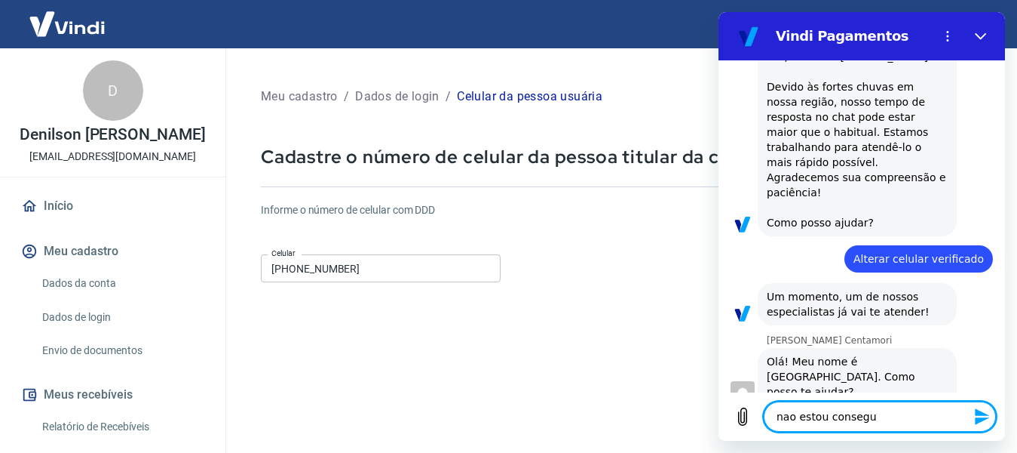
type textarea "x"
type textarea "nao estou conseguin"
type textarea "x"
type textarea "nao estou conseguind"
type textarea "x"
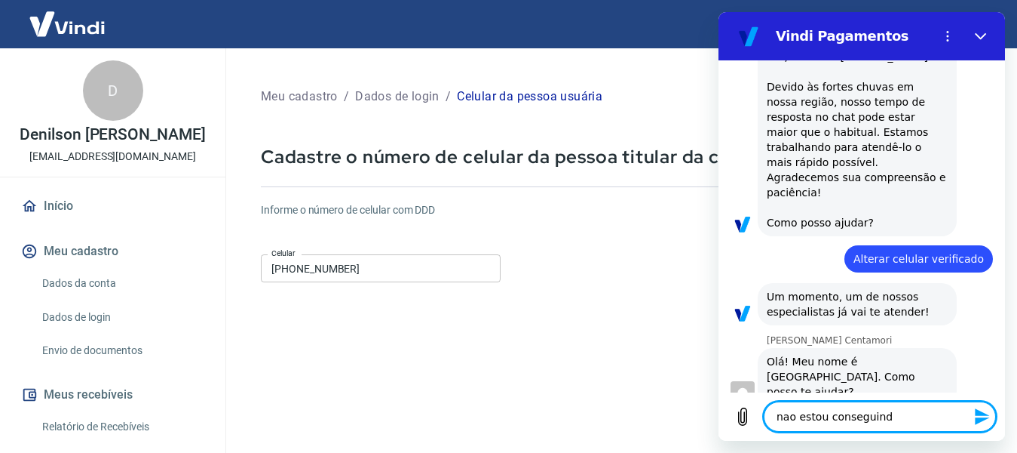
type textarea "nao estou conseguindo"
type textarea "x"
type textarea "nao estou conseguindo"
type textarea "x"
type textarea "nao estou conseguindo c"
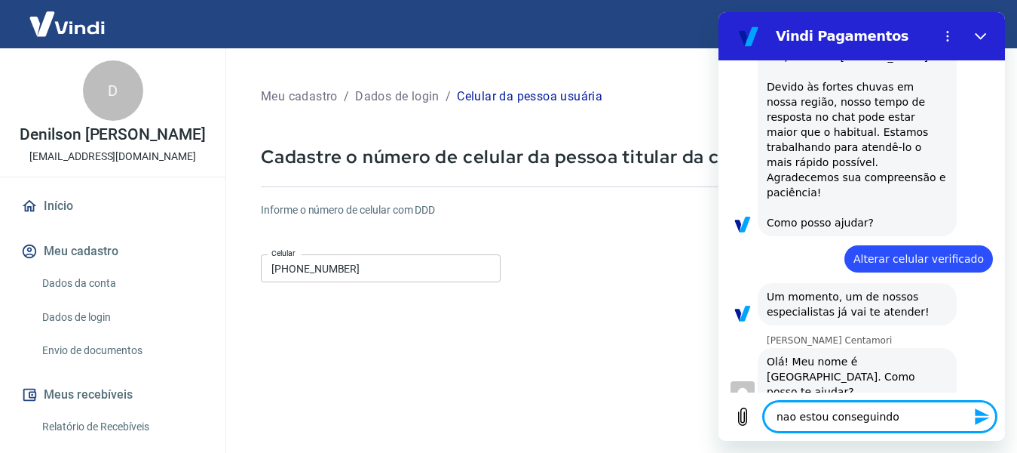
type textarea "x"
type textarea "nao estou conseguindo ca"
type textarea "x"
type textarea "nao estou conseguindo cad"
type textarea "x"
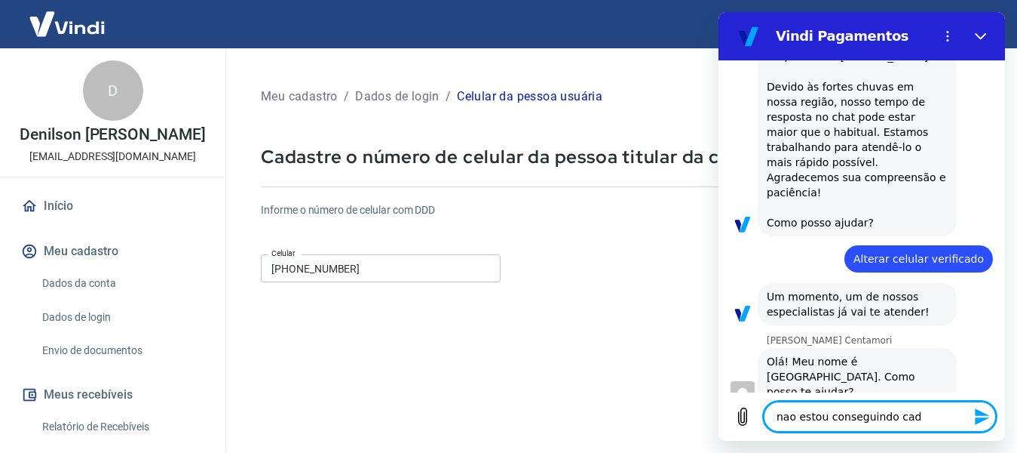
type textarea "nao estou conseguindo cada"
type textarea "x"
type textarea "nao estou conseguindo cadas"
type textarea "x"
type textarea "nao estou conseguindo cadast"
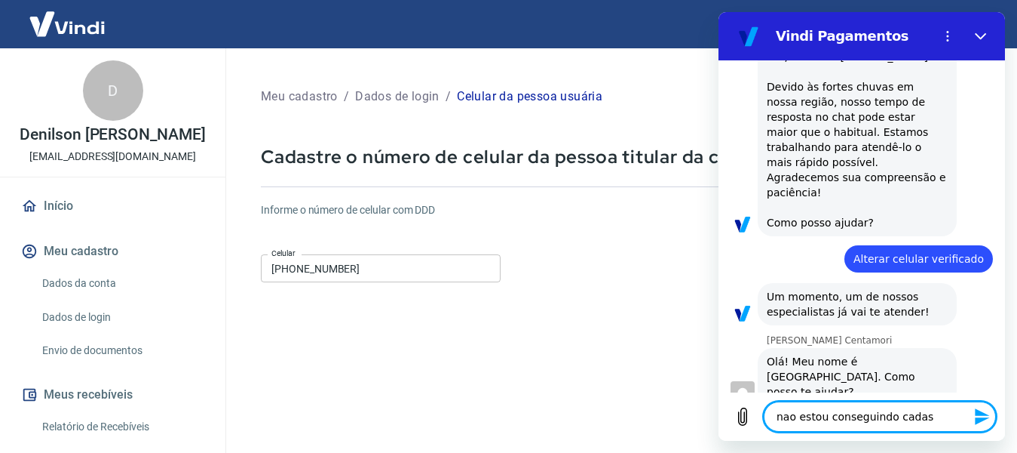
type textarea "x"
type textarea "nao estou conseguindo cadastr"
type textarea "x"
type textarea "nao estou conseguindo cadastra"
type textarea "x"
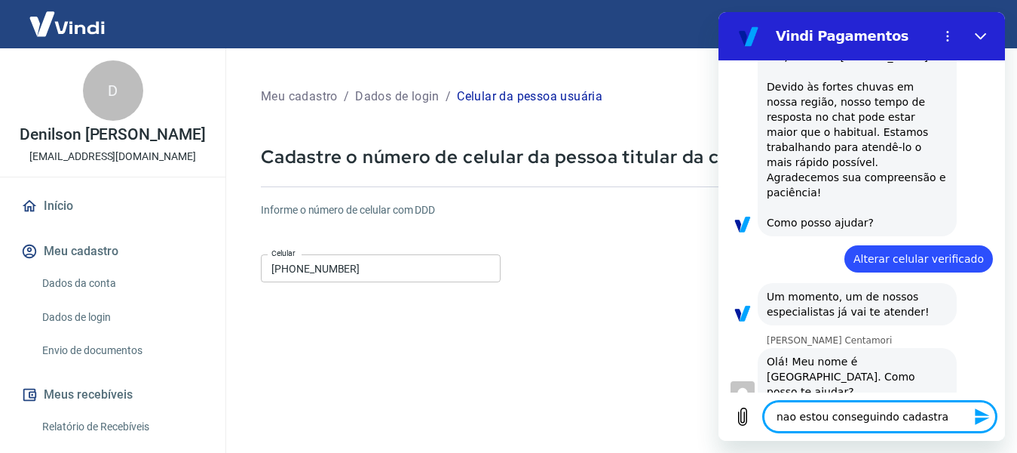
type textarea "nao estou conseguindo cadastrar"
type textarea "x"
type textarea "nao estou conseguindo cadastrar"
type textarea "x"
type textarea "nao estou conseguindo cadastrar m"
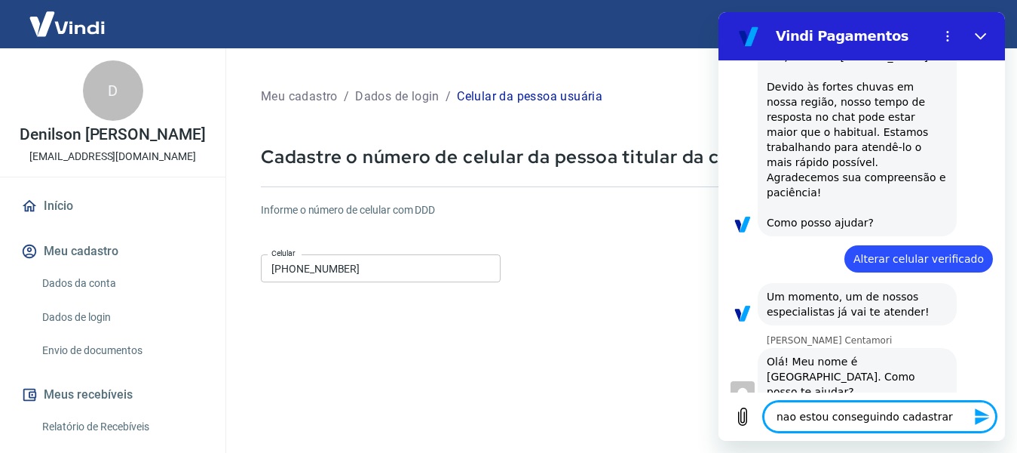
type textarea "x"
type textarea "nao estou conseguindo cadastrar me"
type textarea "x"
type textarea "nao estou conseguindo cadastrar meu"
type textarea "x"
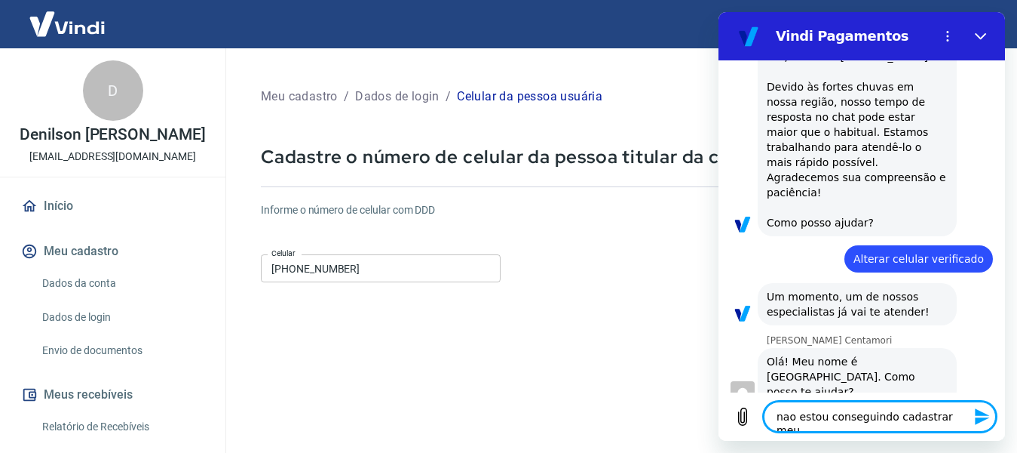
type textarea "nao estou conseguindo cadastrar meu"
type textarea "x"
type textarea "nao estou conseguindo cadastrar meu t"
type textarea "x"
type textarea "nao estou conseguindo cadastrar meu te"
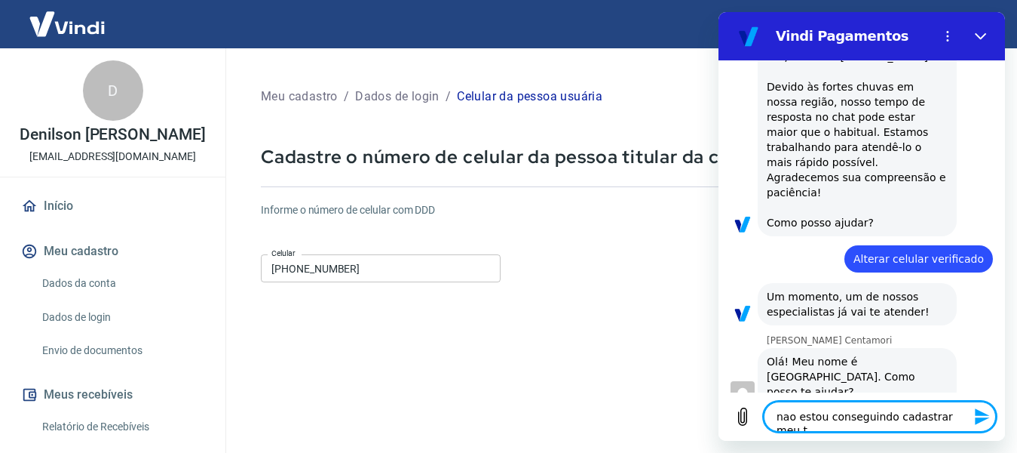
type textarea "x"
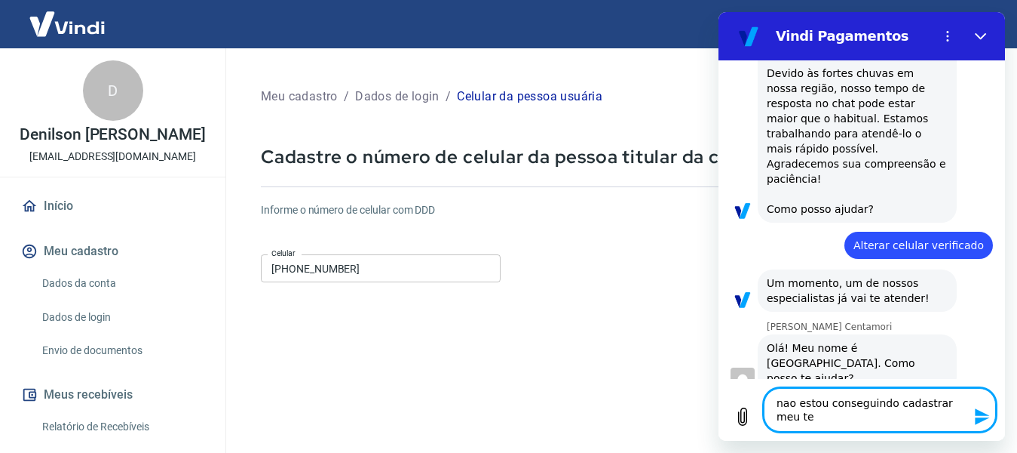
type textarea "nao estou conseguindo cadastrar meu tef"
type textarea "x"
type textarea "nao estou conseguindo cadastrar meu tefo"
type textarea "x"
type textarea "nao estou conseguindo cadastrar meu tefon"
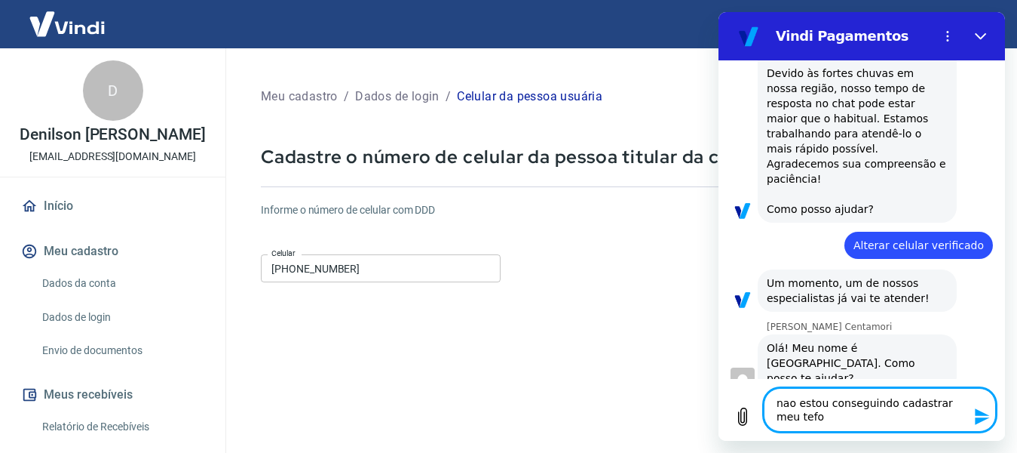
type textarea "x"
type textarea "nao estou conseguindo cadastrar meu tefone"
type textarea "x"
drag, startPoint x: 814, startPoint y: 415, endPoint x: 729, endPoint y: 442, distance: 89.4
click at [729, 440] on html "Vindi Pagamentos 16:13 diz: nao edtou conseguindo cadastrar meu celular Enviado…" at bounding box center [862, 226] width 287 height 428
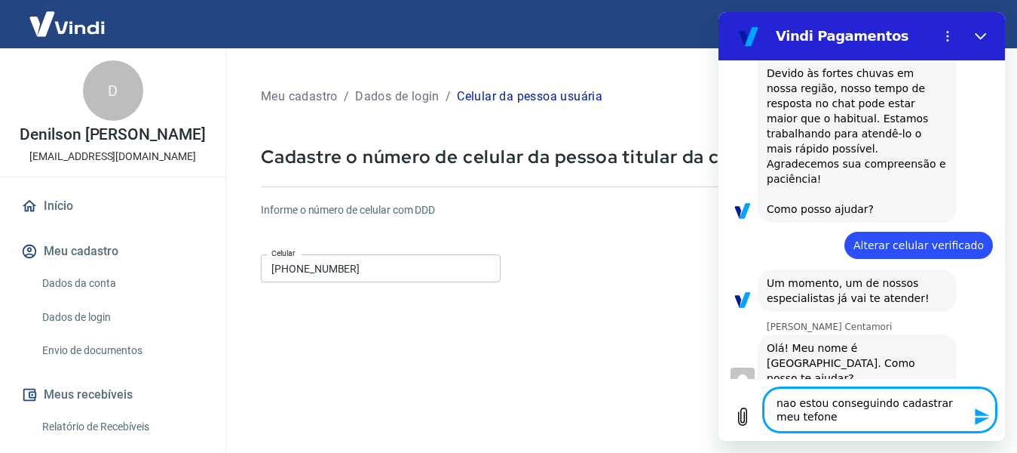
type textarea "nao estou conseguindo cadastrar meu n"
type textarea "x"
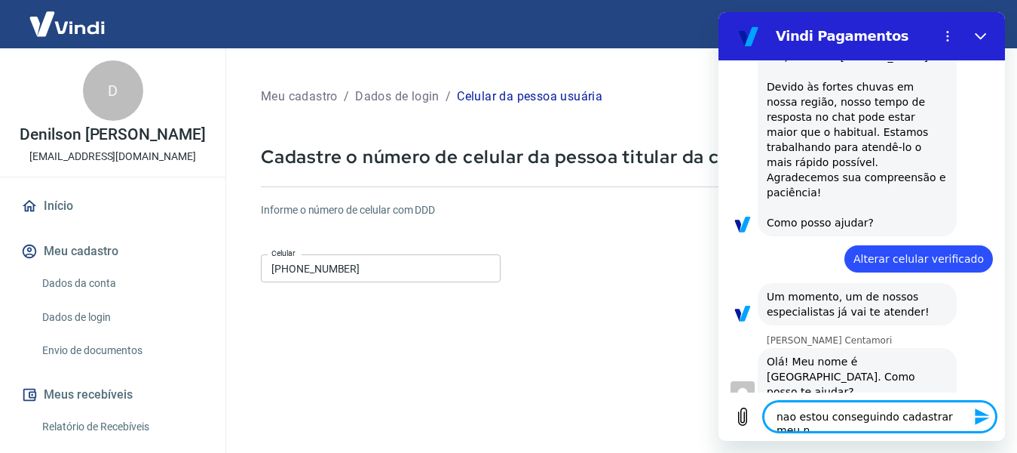
type textarea "nao estou conseguindo cadastrar meu nu"
type textarea "x"
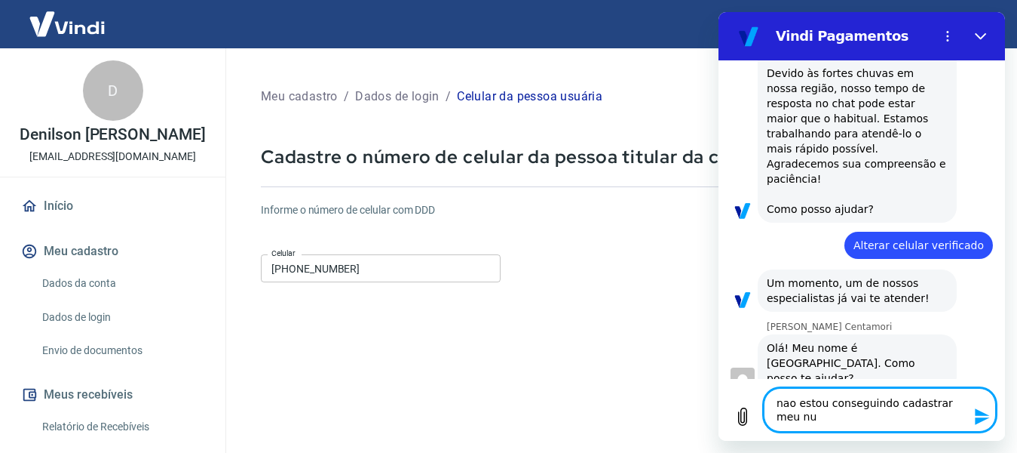
type textarea "nao estou conseguindo cadastrar meu num"
type textarea "x"
type textarea "nao estou conseguindo cadastrar meu nume"
type textarea "x"
type textarea "nao estou conseguindo cadastrar meu numer"
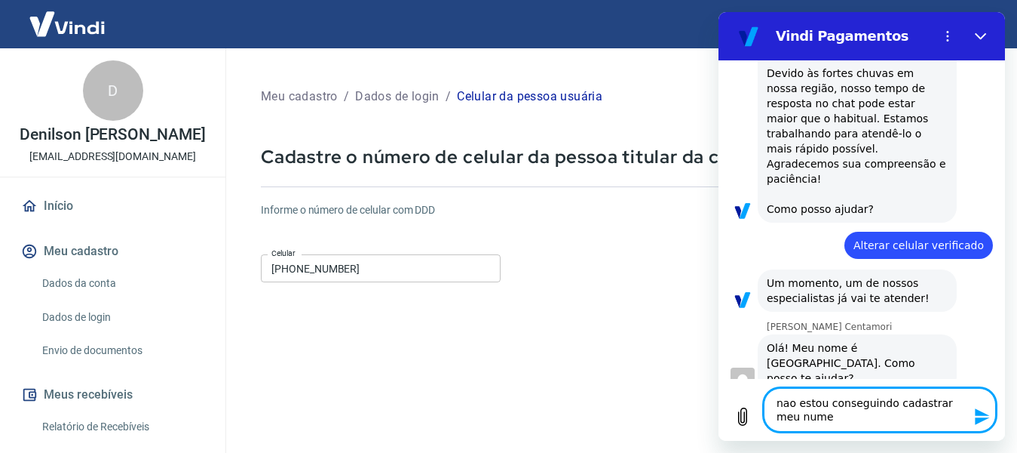
type textarea "x"
type textarea "nao estou conseguindo cadastrar meu numero"
type textarea "x"
type textarea "nao estou conseguindo cadastrar meu numero"
type textarea "x"
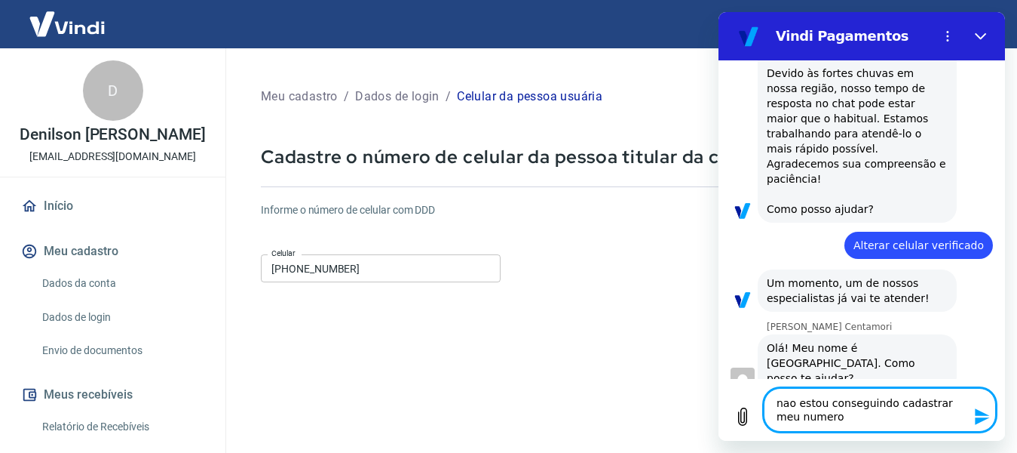
type textarea "nao estou conseguindo cadastrar meu numero t"
type textarea "x"
type textarea "nao estou conseguindo cadastrar meu numero te"
type textarea "x"
type textarea "nao estou conseguindo cadastrar meu numero tel"
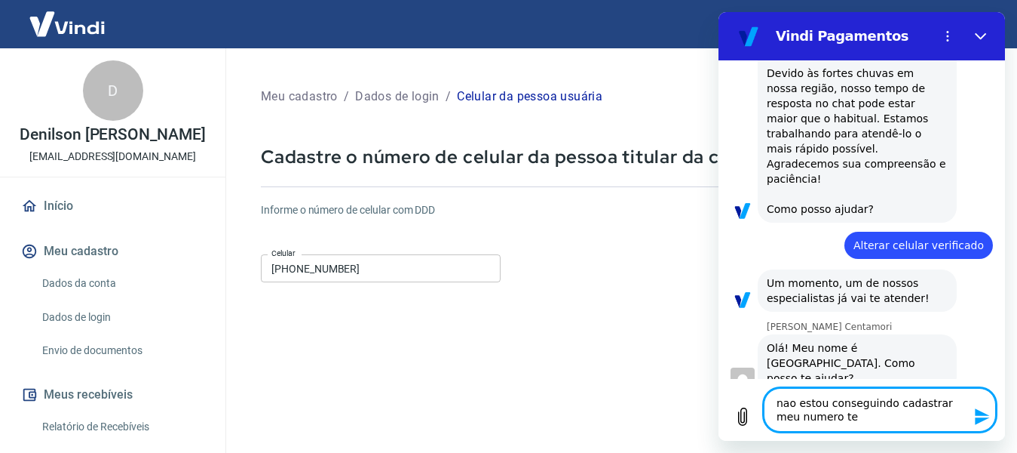
type textarea "x"
type textarea "nao estou conseguindo cadastrar meu numero tele"
type textarea "x"
type textarea "nao estou conseguindo cadastrar meu numero telef"
type textarea "x"
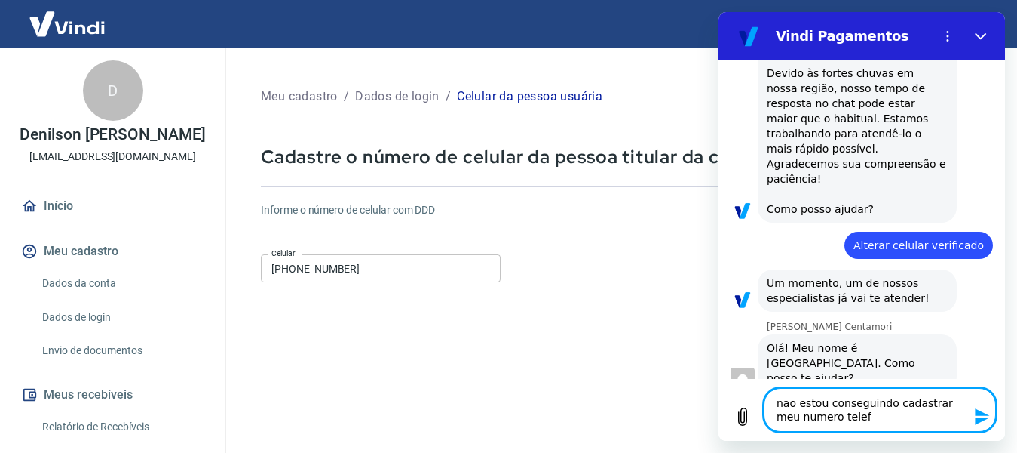
type textarea "nao estou conseguindo cadastrar meu numero telefo"
type textarea "x"
click at [977, 421] on icon "Enviar mensagem" at bounding box center [982, 416] width 14 height 17
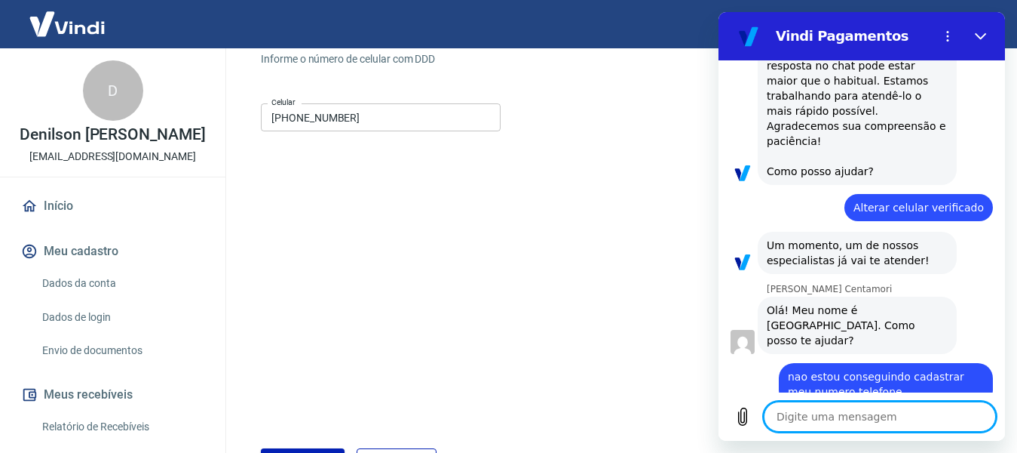
scroll to position [262, 0]
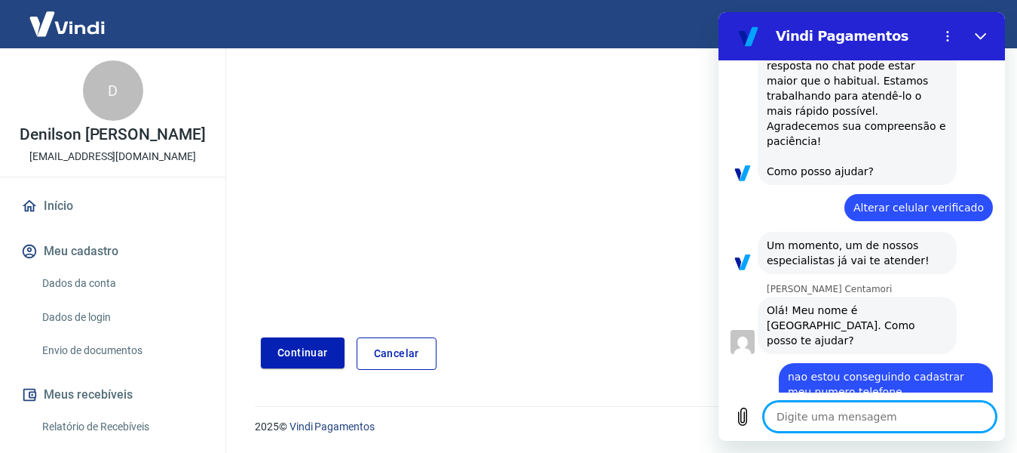
click at [311, 351] on button "Continuar" at bounding box center [303, 352] width 84 height 31
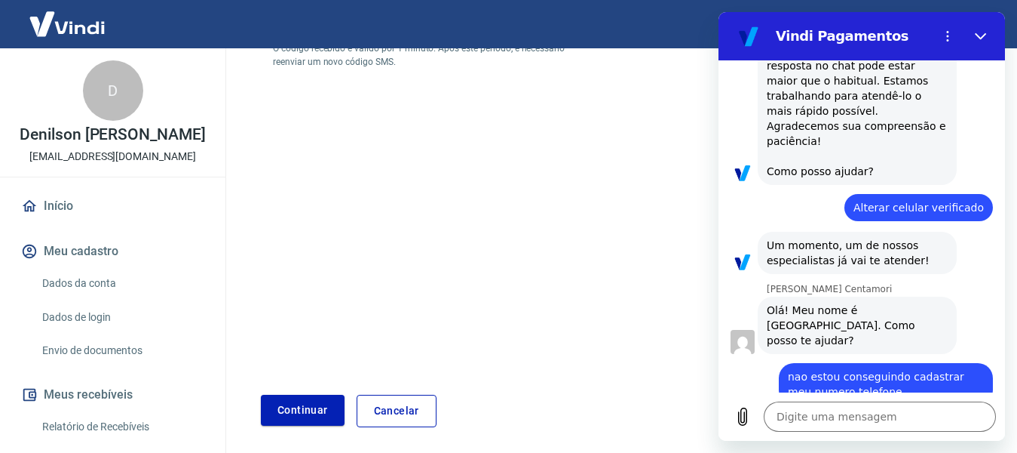
scroll to position [35, 0]
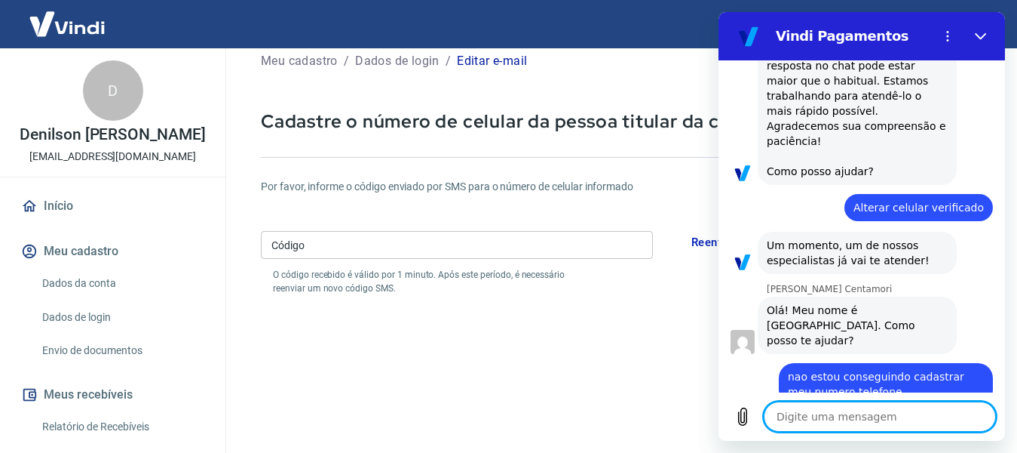
click at [795, 416] on textarea at bounding box center [880, 416] width 232 height 30
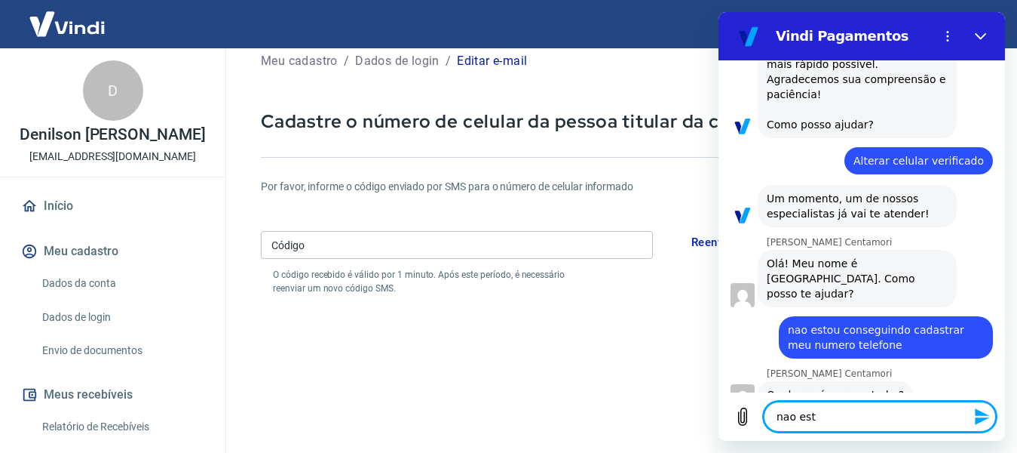
scroll to position [213, 0]
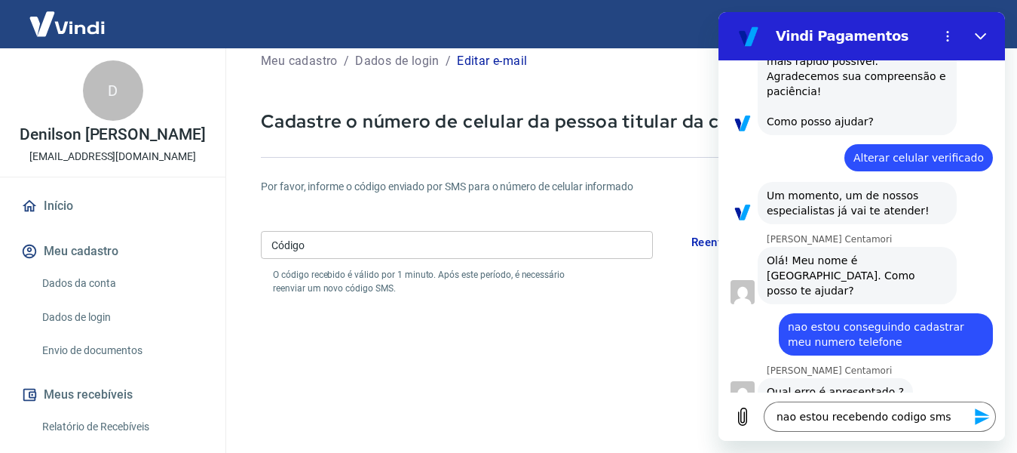
click at [979, 421] on icon "Enviar mensagem" at bounding box center [982, 416] width 14 height 17
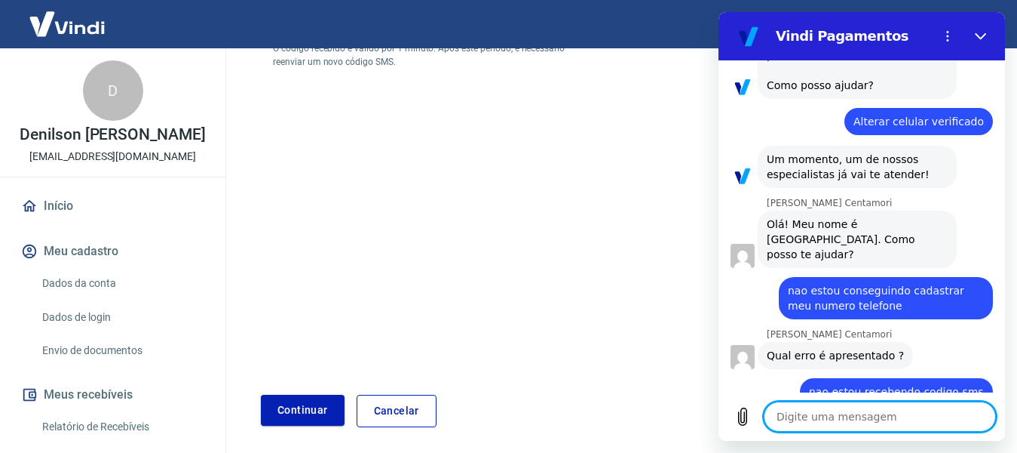
scroll to position [319, 0]
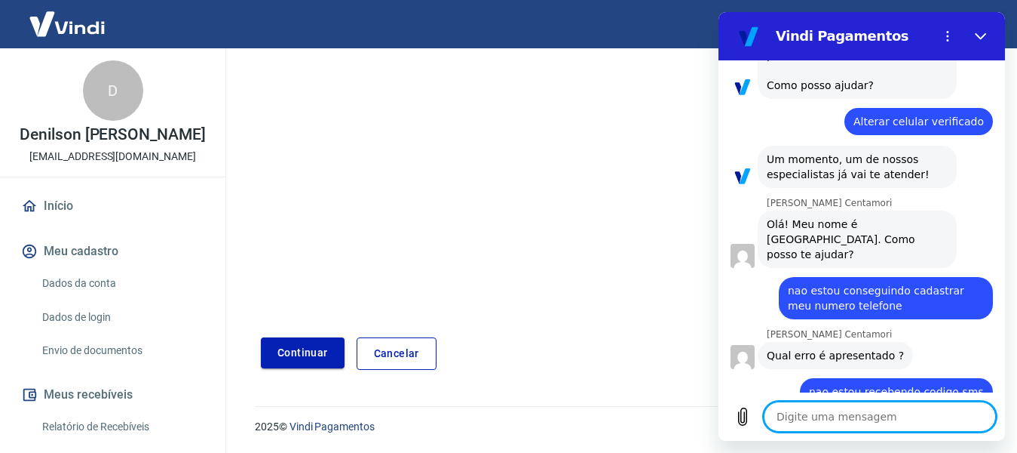
click at [298, 354] on button "Continuar" at bounding box center [303, 352] width 84 height 31
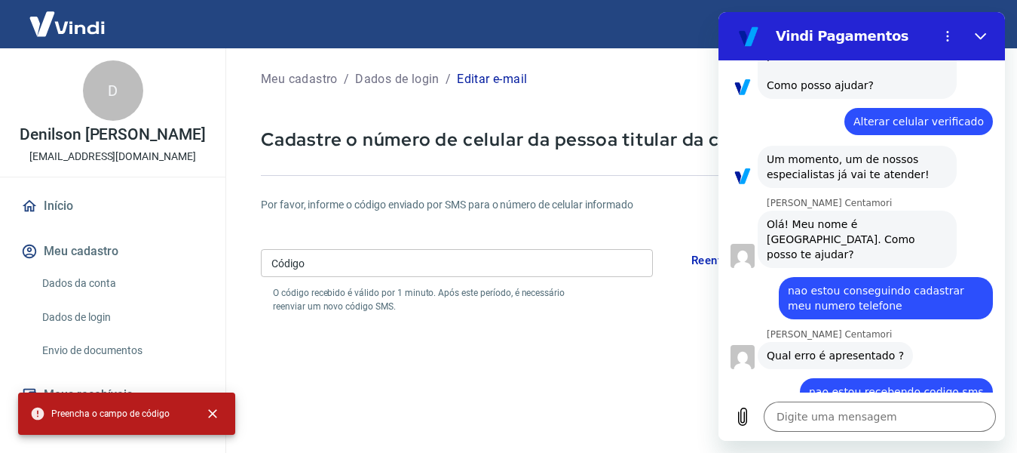
scroll to position [0, 0]
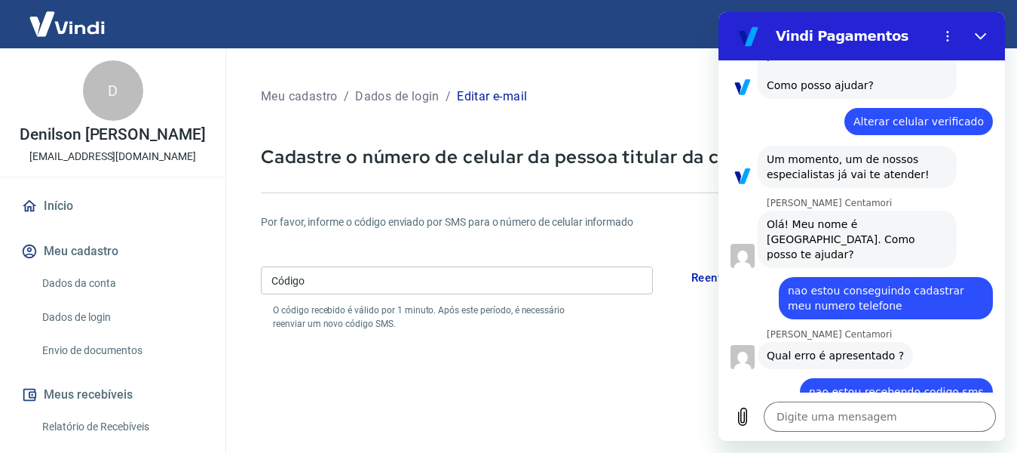
click at [698, 279] on button "Reenviar código SMS" at bounding box center [748, 278] width 130 height 32
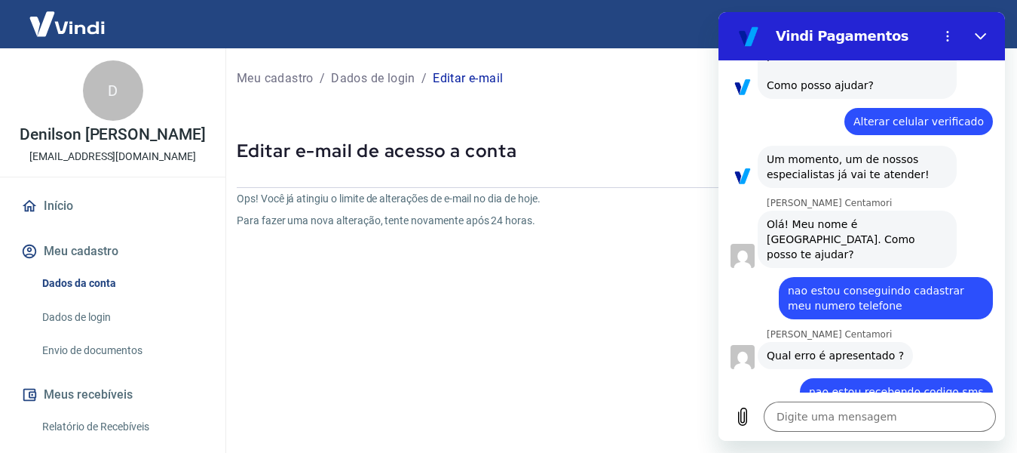
scroll to position [187, 0]
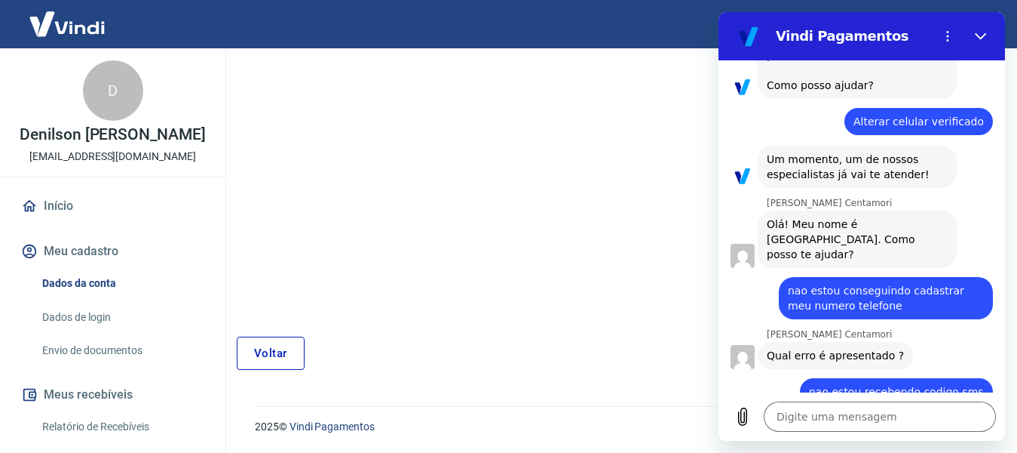
click at [273, 360] on link "Voltar" at bounding box center [271, 352] width 68 height 33
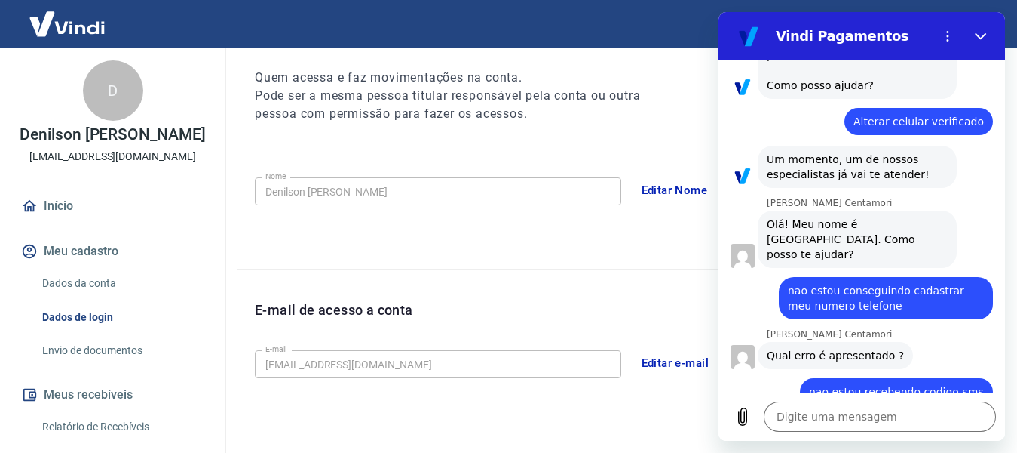
scroll to position [462, 0]
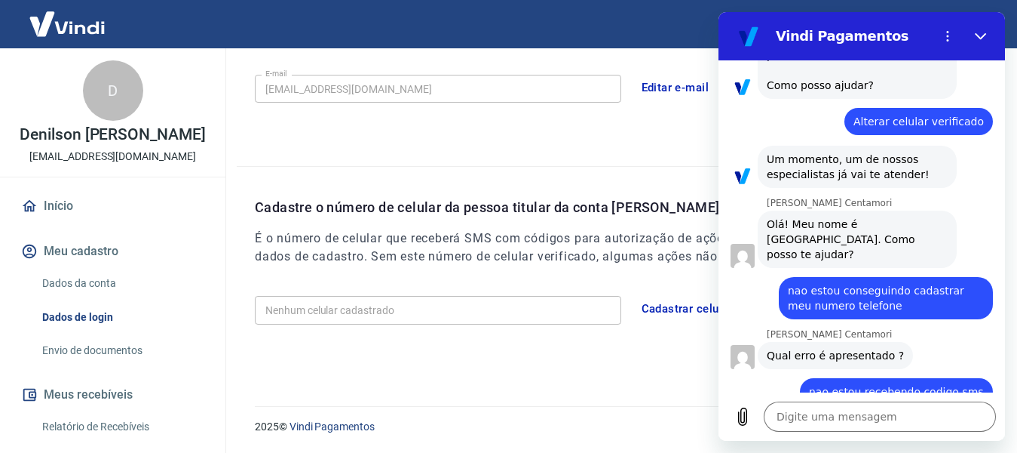
click at [678, 306] on button "Cadastrar celular" at bounding box center [688, 309] width 108 height 32
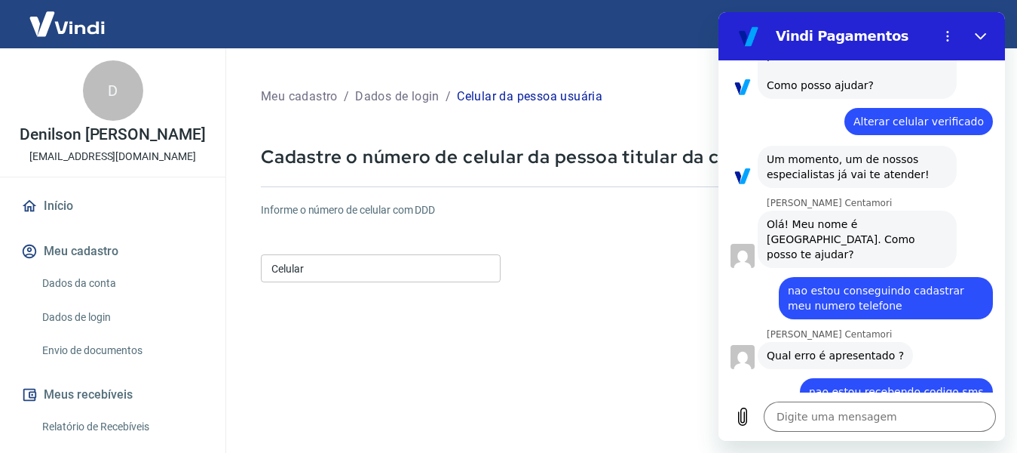
click at [330, 266] on input "Celular" at bounding box center [381, 268] width 240 height 28
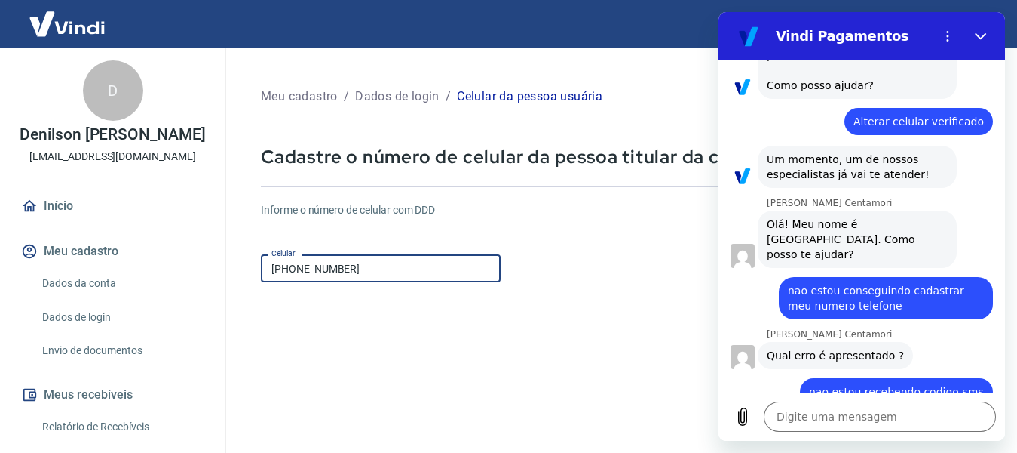
scroll to position [226, 0]
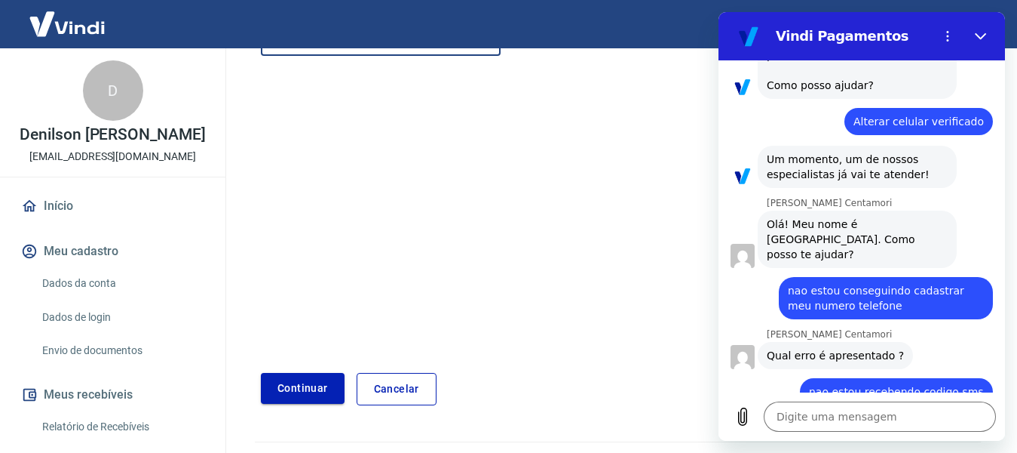
click at [275, 391] on button "Continuar" at bounding box center [303, 388] width 84 height 31
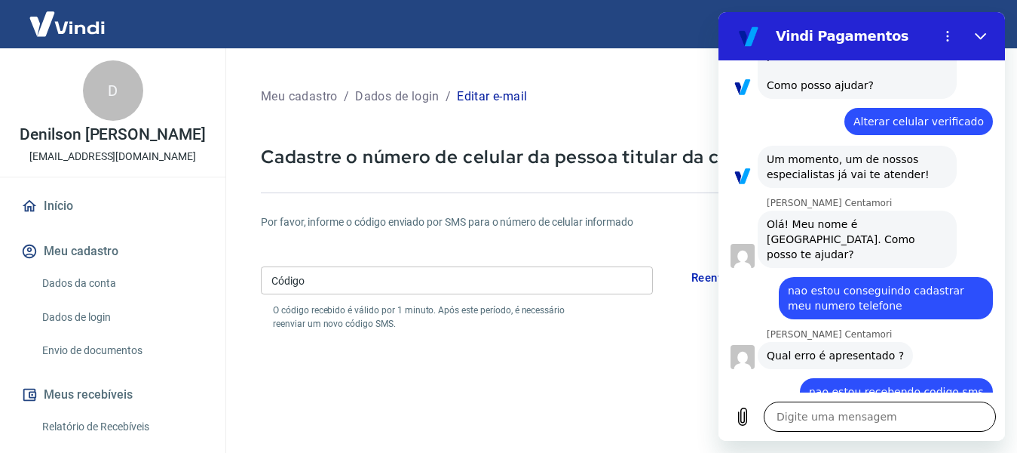
click at [799, 418] on textarea at bounding box center [880, 416] width 232 height 30
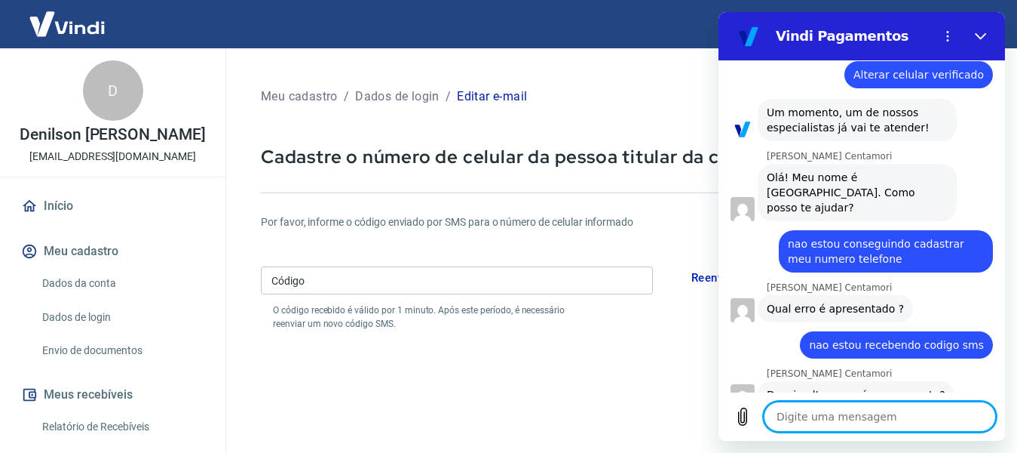
scroll to position [299, 0]
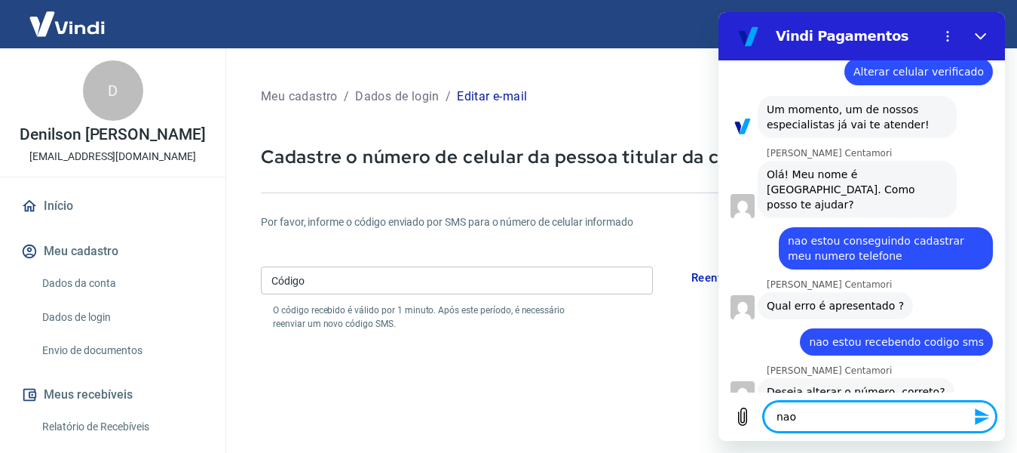
click at [986, 419] on icon "Enviar mensagem" at bounding box center [982, 416] width 14 height 17
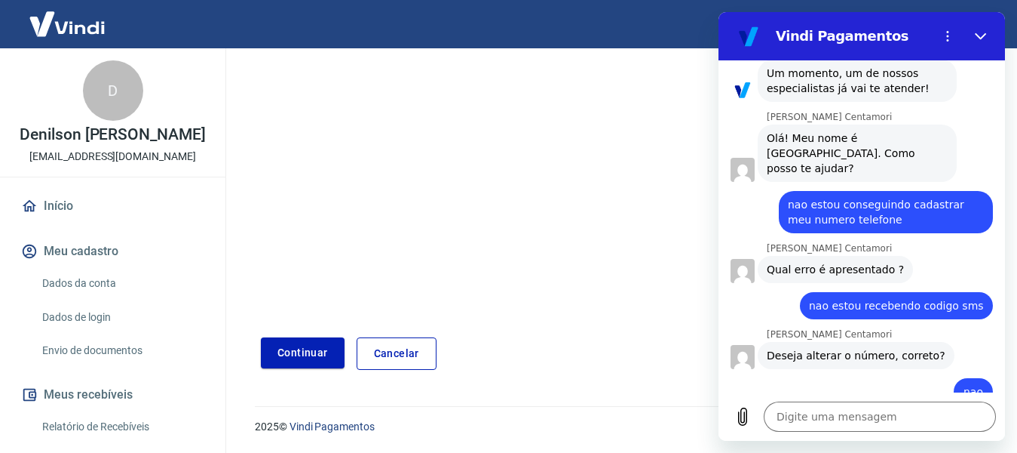
scroll to position [17, 0]
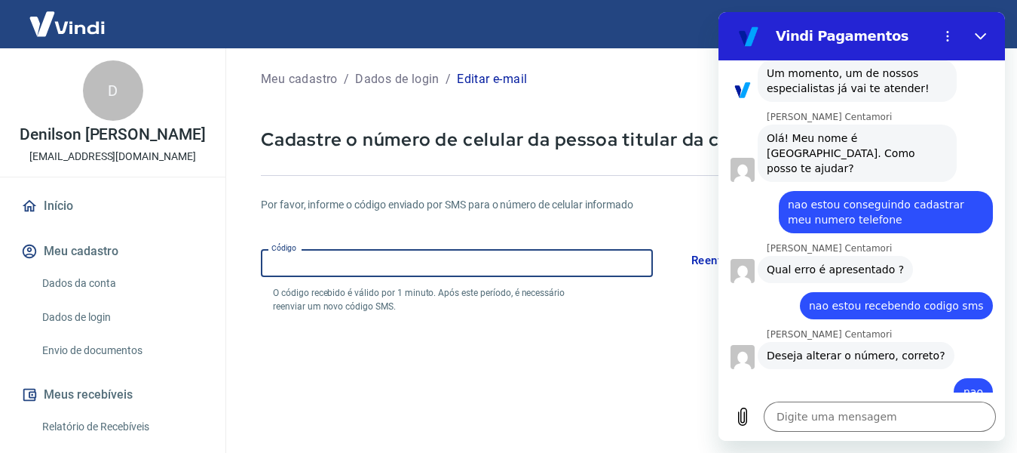
click at [311, 265] on input "Código" at bounding box center [457, 263] width 392 height 28
click at [468, 382] on form "Por favor, informe o código enviado por SMS para o número de celular informado …" at bounding box center [621, 425] width 720 height 492
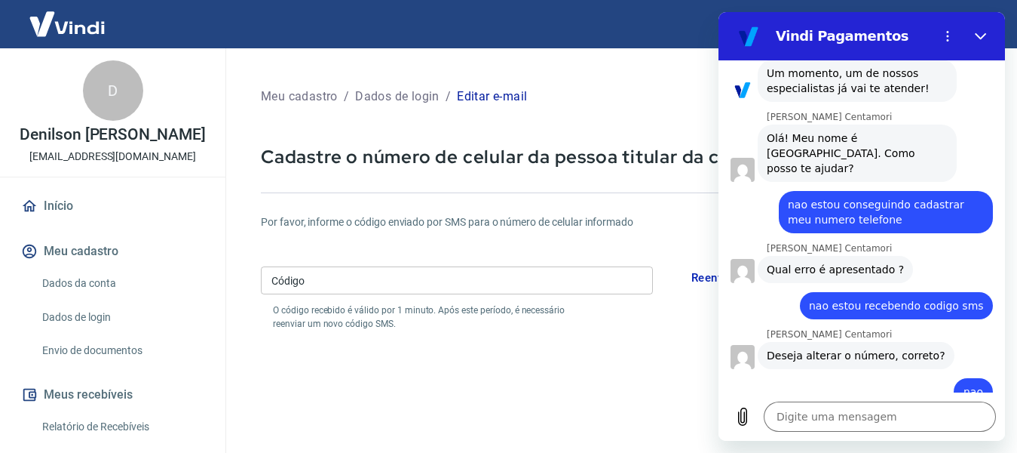
scroll to position [319, 0]
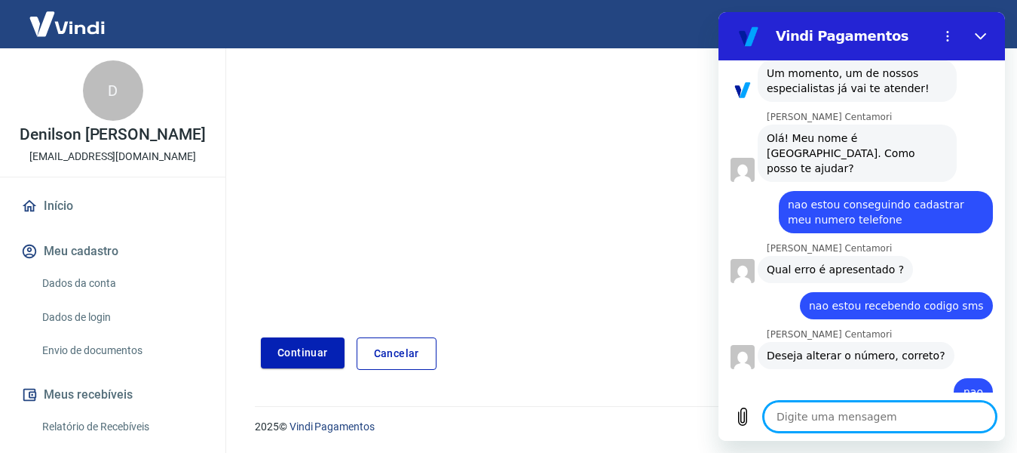
click at [802, 417] on textarea at bounding box center [880, 416] width 232 height 30
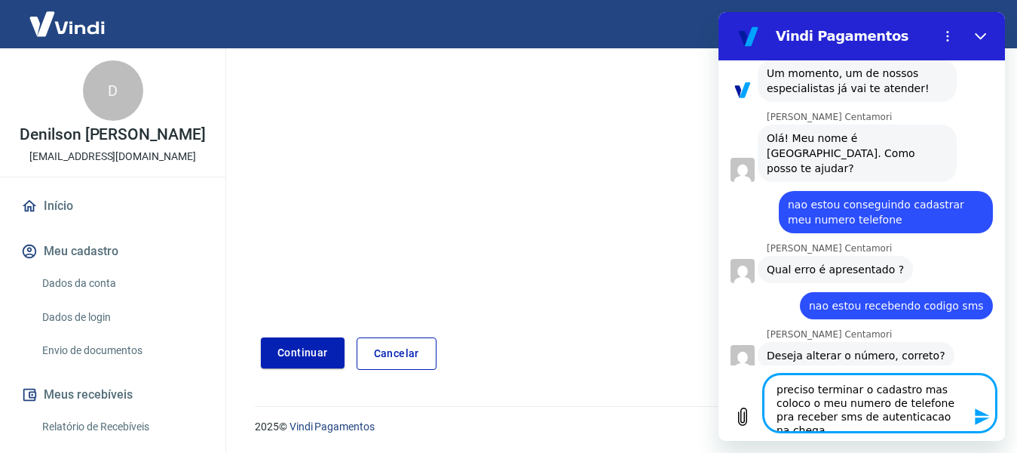
click at [981, 420] on icon "Enviar mensagem" at bounding box center [982, 416] width 14 height 17
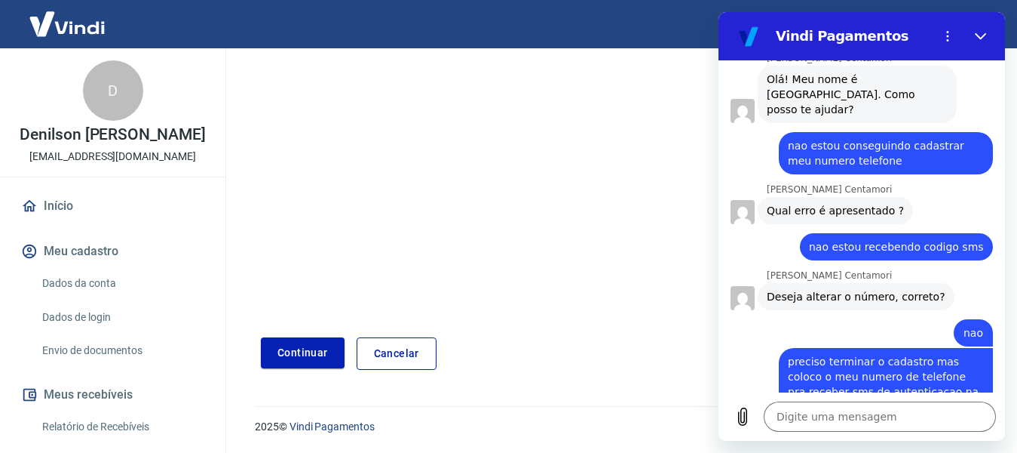
scroll to position [17, 0]
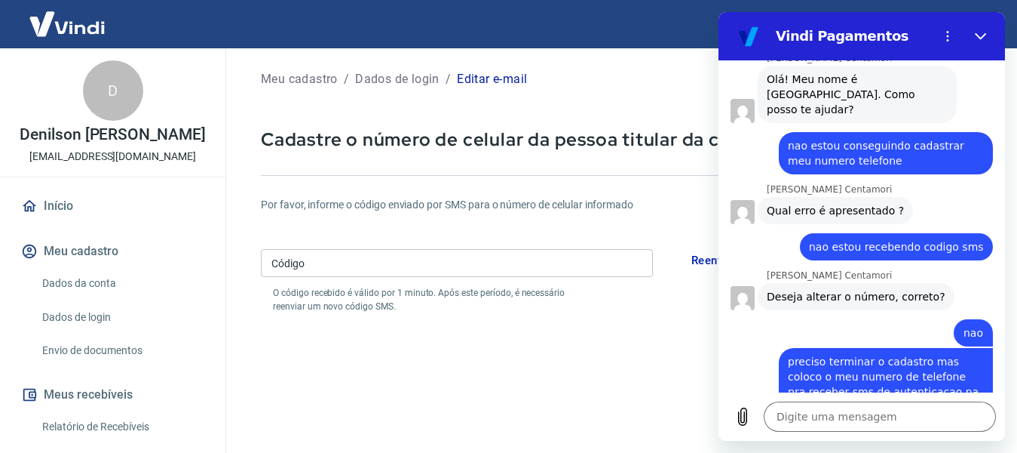
click at [204, 161] on div "D Denilson veridiano Martins ad29.modas@yahoo.com.br" at bounding box center [113, 112] width 226 height 128
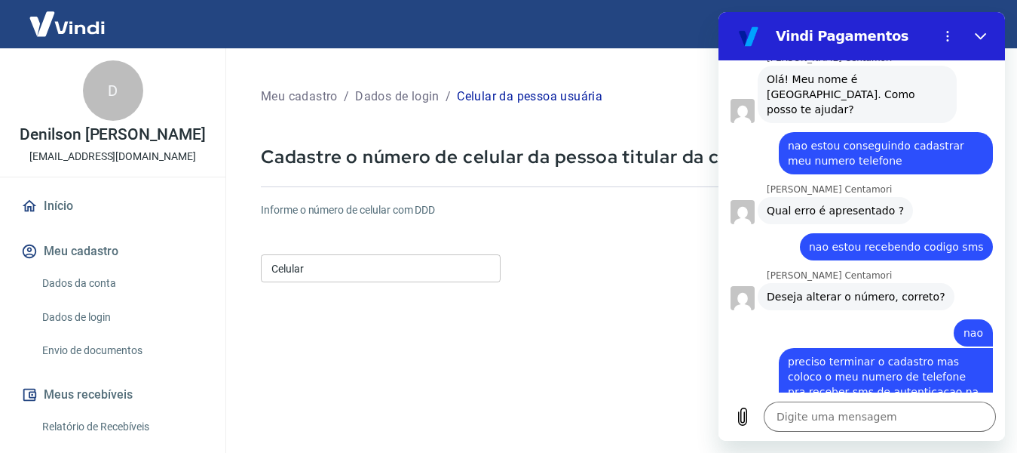
click at [339, 268] on input "Celular" at bounding box center [381, 268] width 240 height 28
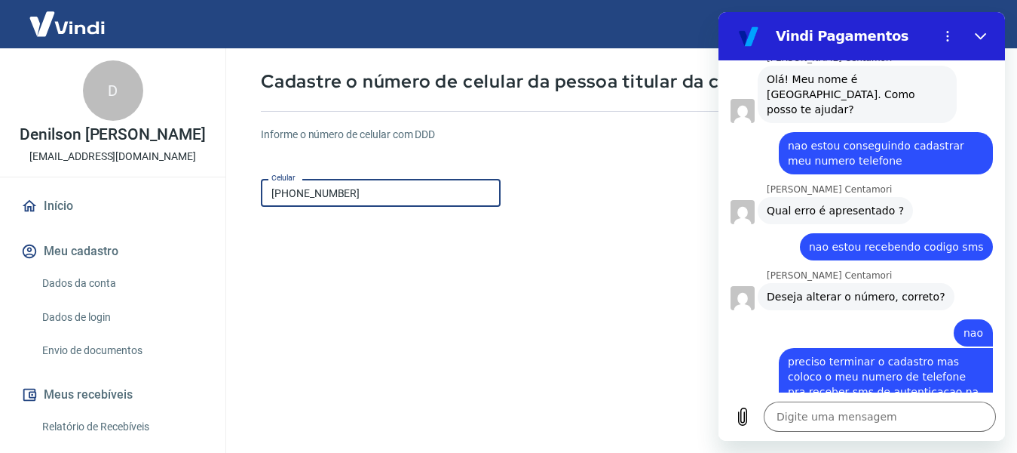
scroll to position [226, 0]
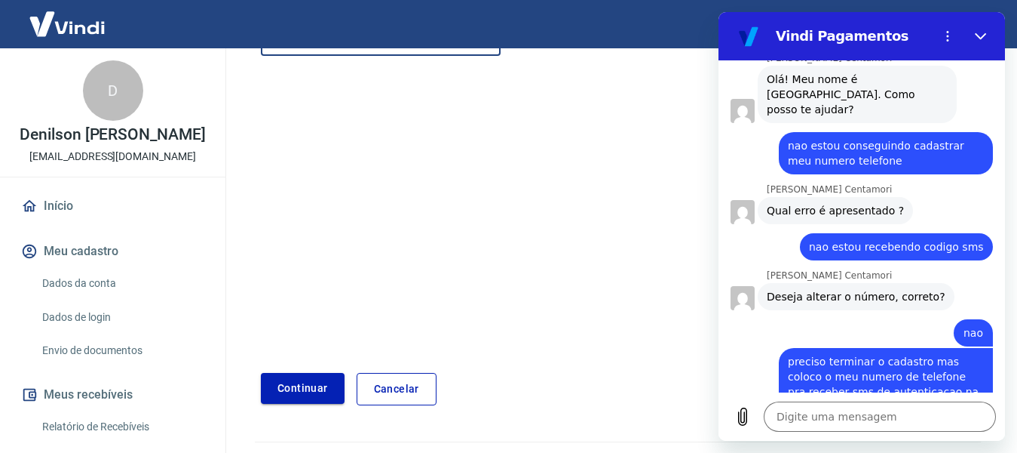
click at [302, 393] on button "Continuar" at bounding box center [303, 388] width 84 height 31
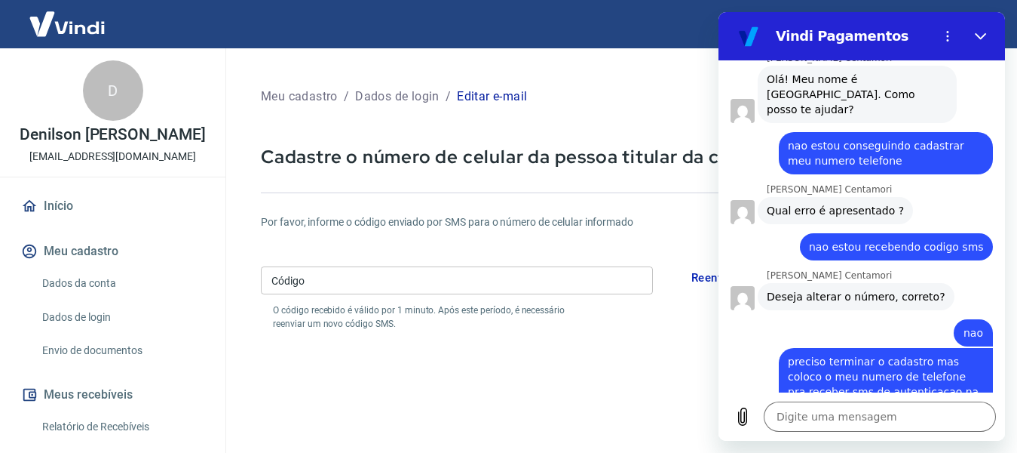
click at [337, 278] on input "Código" at bounding box center [457, 280] width 392 height 28
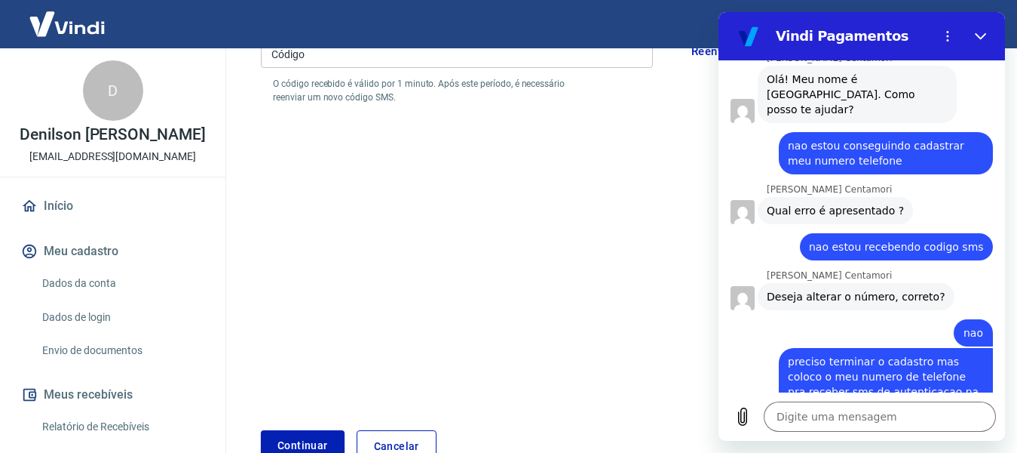
scroll to position [302, 0]
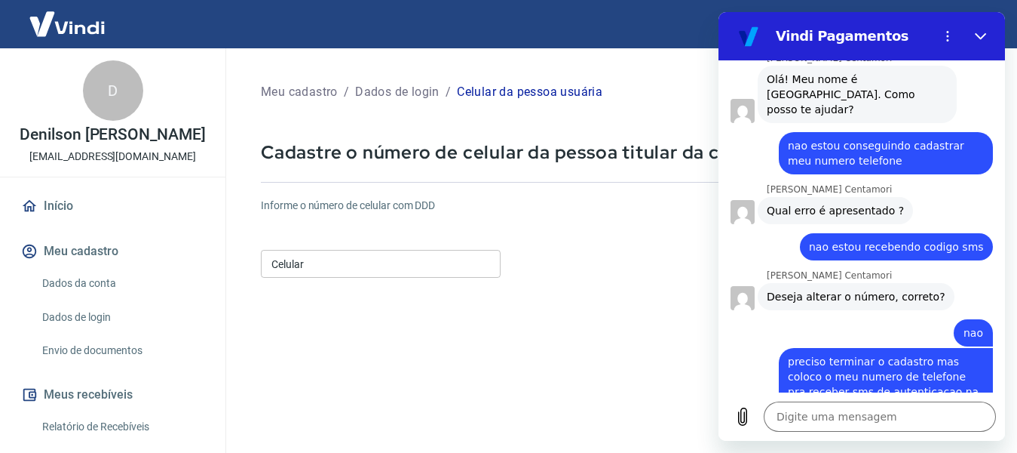
scroll to position [7, 0]
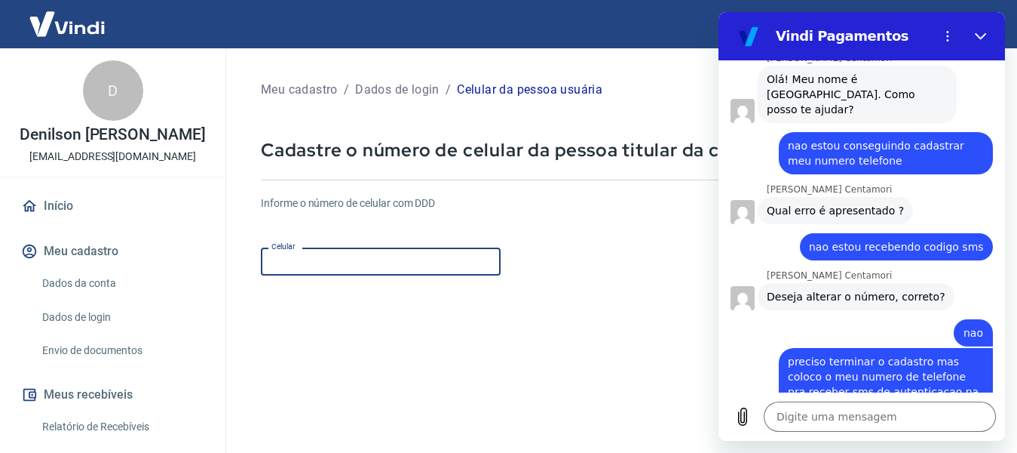
click at [327, 258] on input "Celular" at bounding box center [381, 261] width 240 height 28
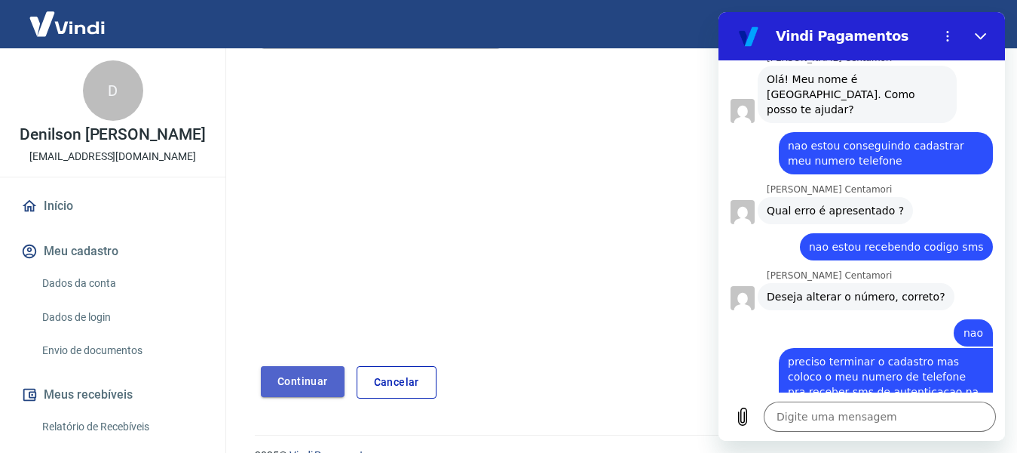
click at [314, 388] on button "Continuar" at bounding box center [303, 381] width 84 height 31
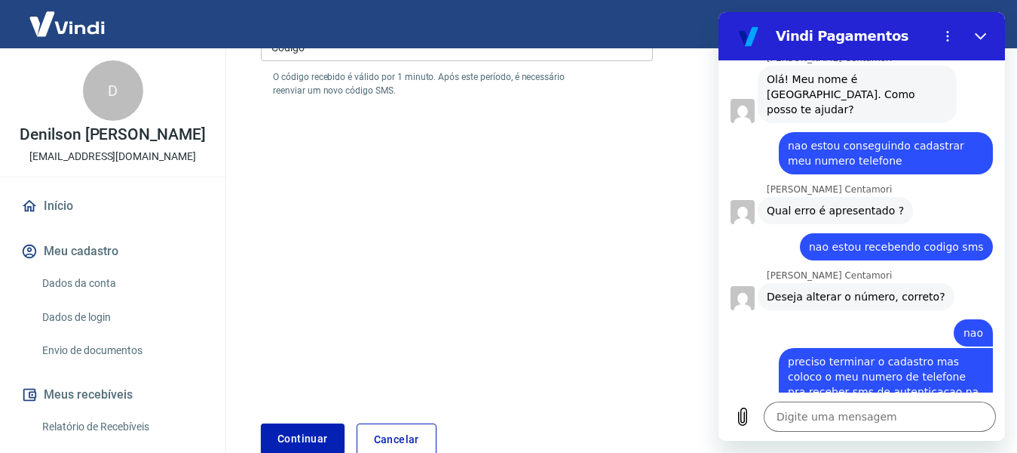
scroll to position [7, 0]
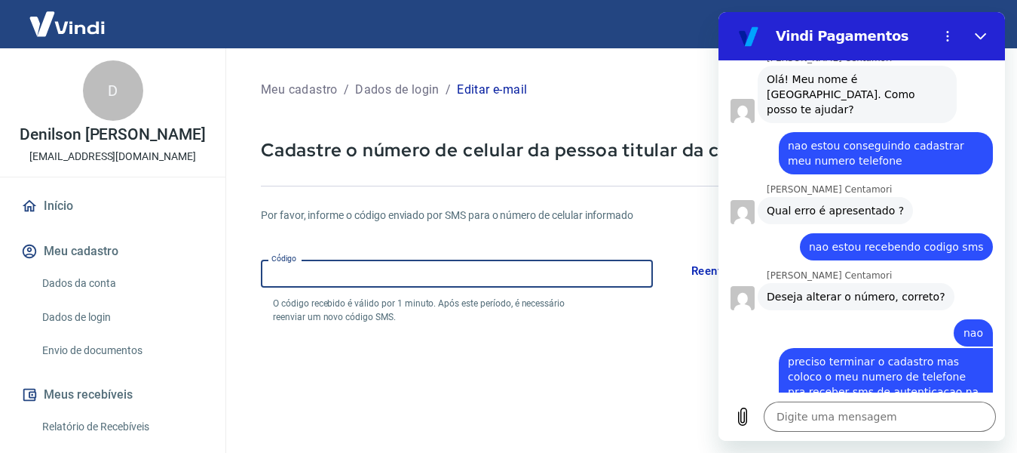
click at [349, 264] on input "Código" at bounding box center [457, 273] width 392 height 28
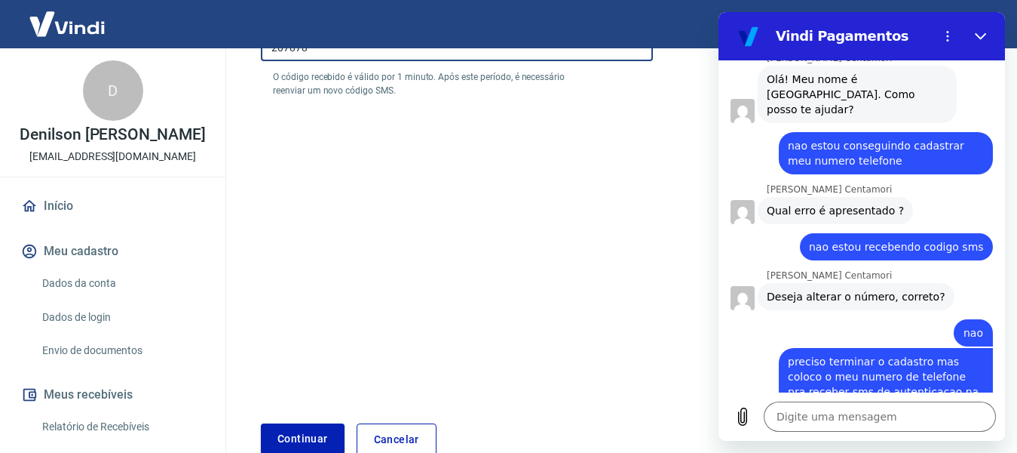
scroll to position [319, 0]
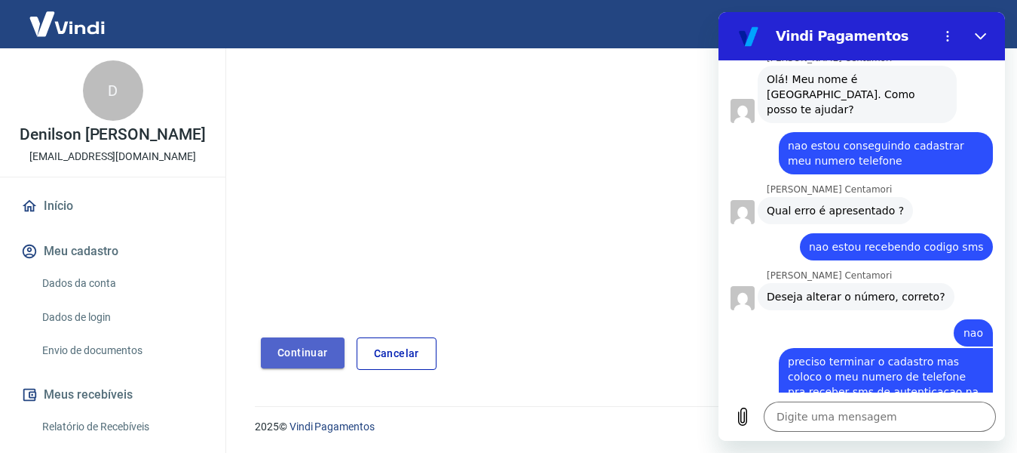
click at [298, 348] on button "Continuar" at bounding box center [303, 352] width 84 height 31
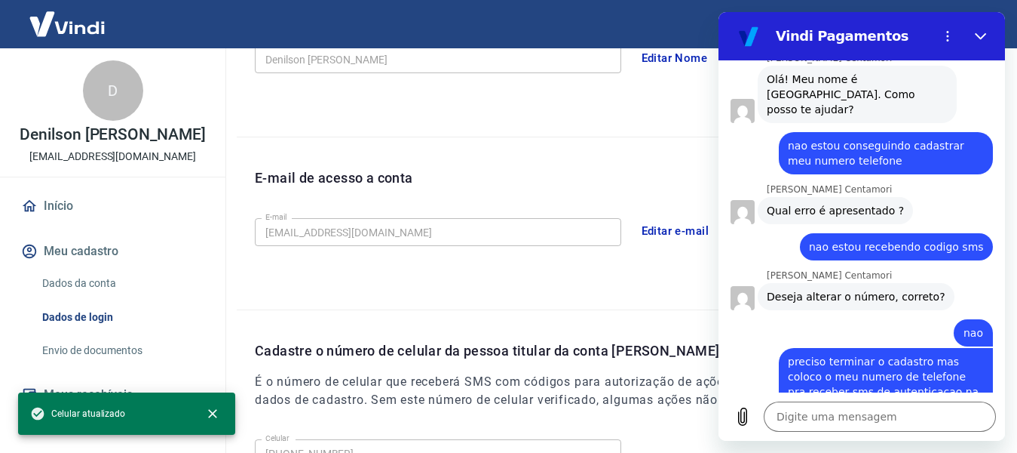
scroll to position [514, 0]
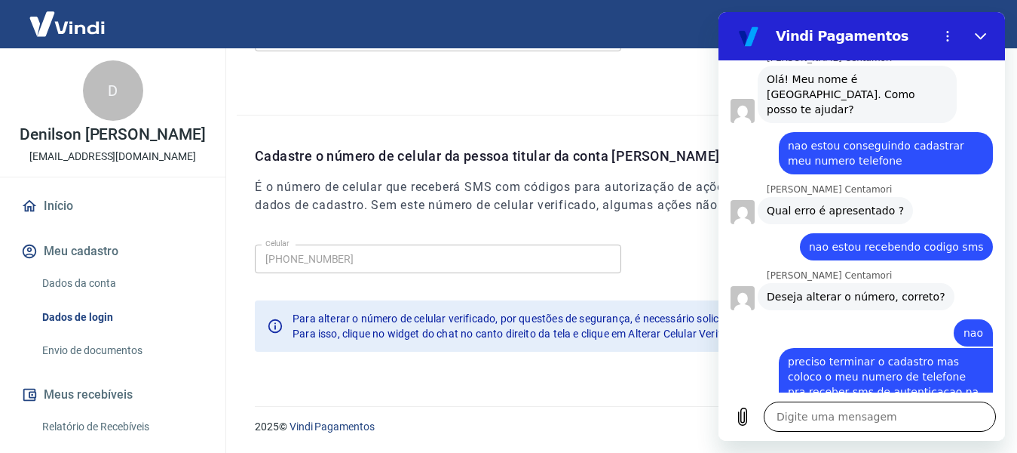
click at [806, 418] on textarea at bounding box center [880, 416] width 232 height 30
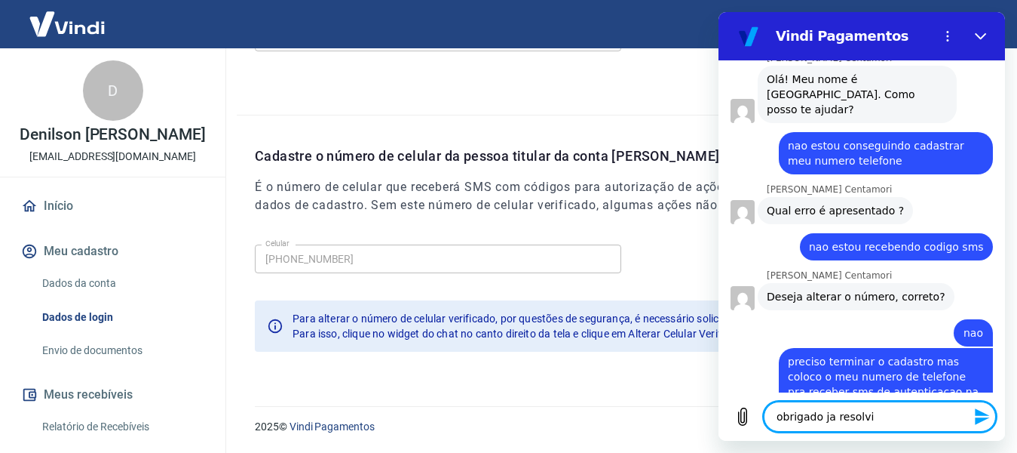
click at [982, 419] on icon "Enviar mensagem" at bounding box center [982, 416] width 14 height 17
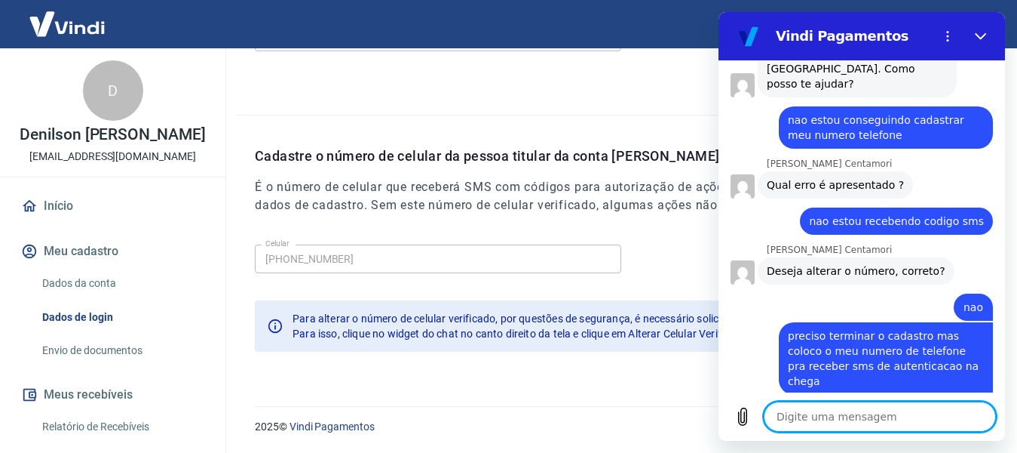
scroll to position [423, 0]
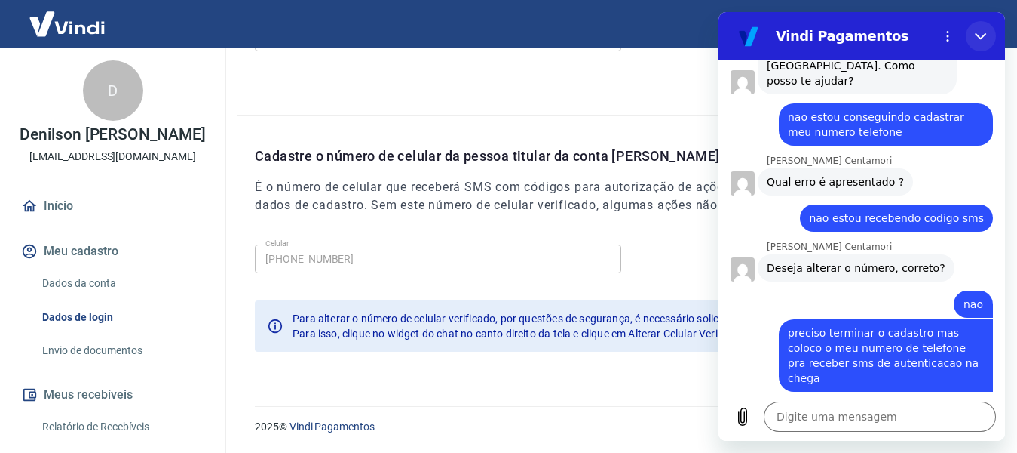
click at [980, 36] on icon "Fechar" at bounding box center [981, 36] width 12 height 12
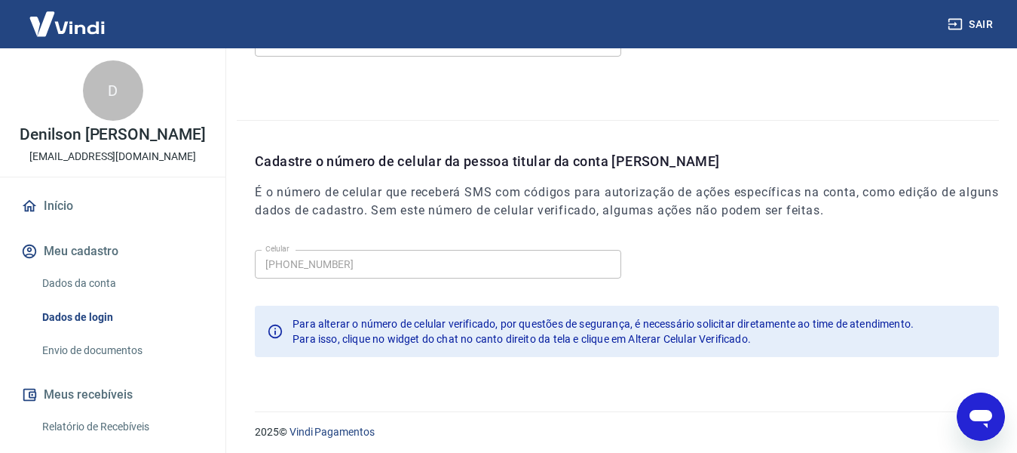
scroll to position [514, 0]
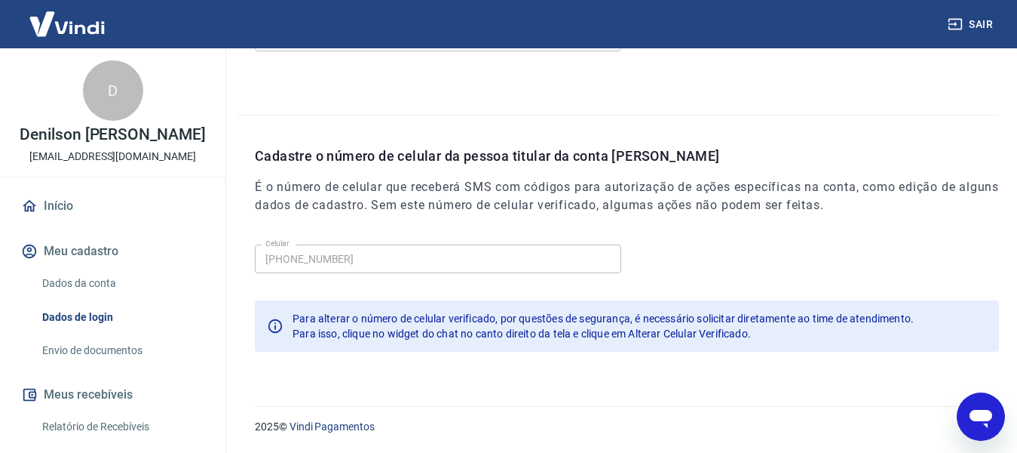
click at [345, 265] on input "(11) 94753-2331" at bounding box center [438, 258] width 367 height 28
click at [367, 262] on input "(11) 94753-2331" at bounding box center [438, 258] width 367 height 28
click at [536, 324] on div "Para alterar o número de celular verificado, por questões de segurança, é neces…" at bounding box center [603, 318] width 621 height 15
drag, startPoint x: 982, startPoint y: 21, endPoint x: 980, endPoint y: 30, distance: 9.3
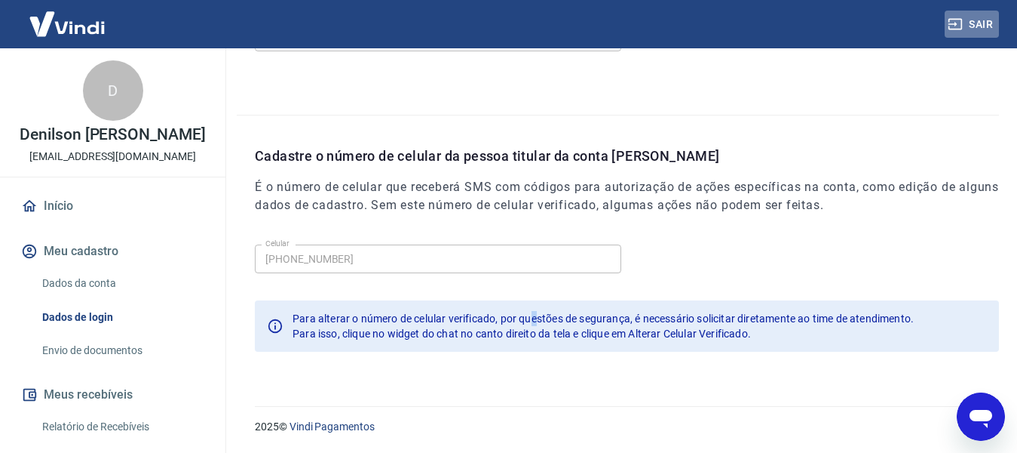
click at [982, 27] on button "Sair" at bounding box center [972, 25] width 54 height 28
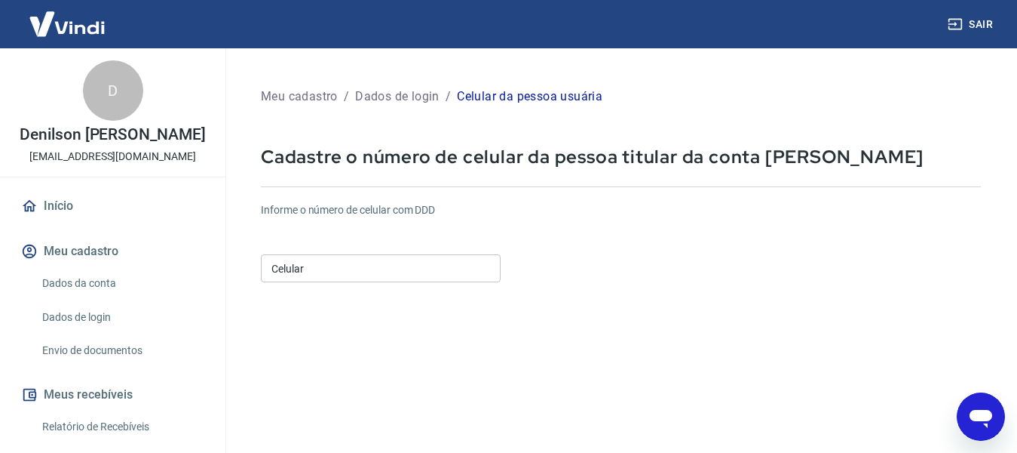
click at [295, 205] on h6 "Informe o número de celular com DDD" at bounding box center [621, 210] width 720 height 16
click at [302, 266] on input "Celular" at bounding box center [381, 268] width 240 height 28
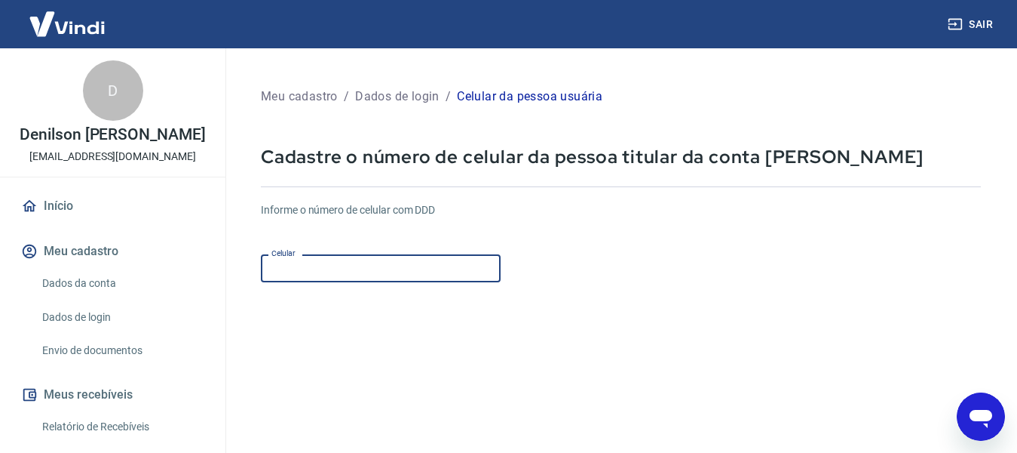
type input "[PHONE_NUMBER]"
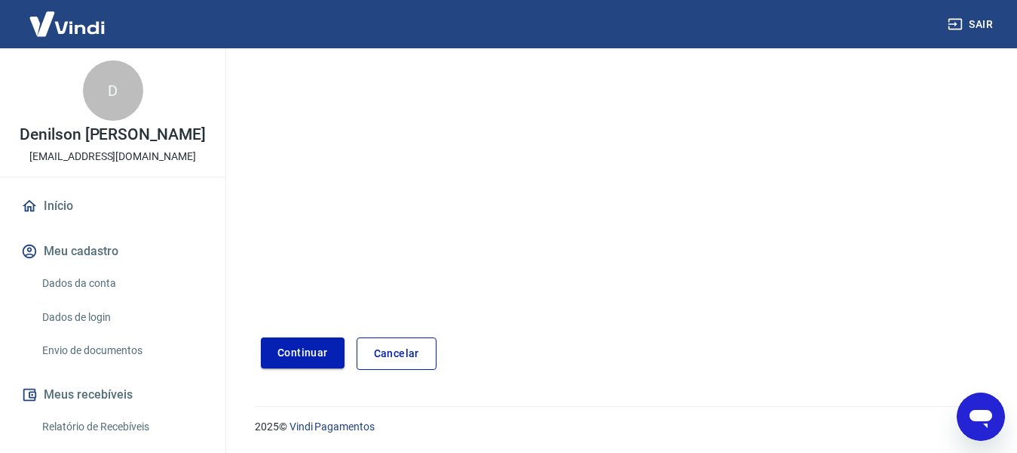
click at [306, 355] on button "Continuar" at bounding box center [303, 352] width 84 height 31
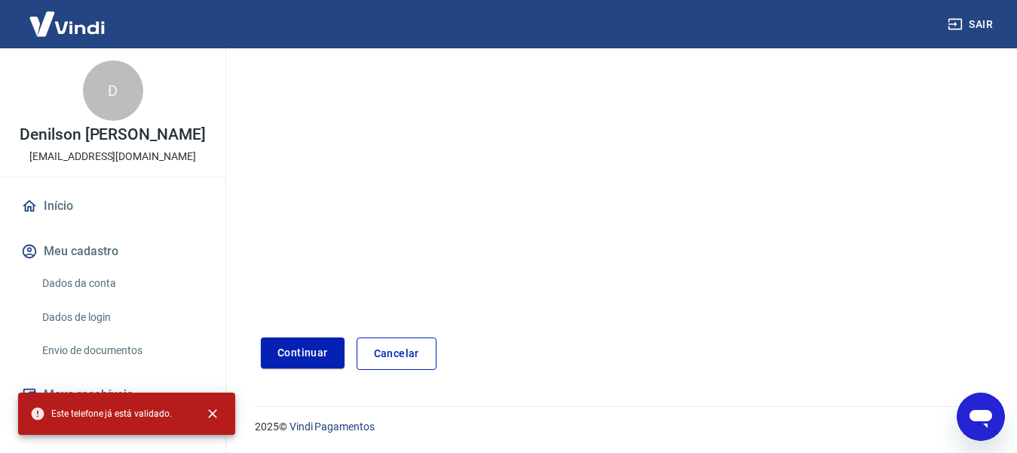
click at [330, 260] on form "Informe o número de celular com DDD Celular (11) 94753-2331 Celular Continuar C…" at bounding box center [621, 148] width 720 height 441
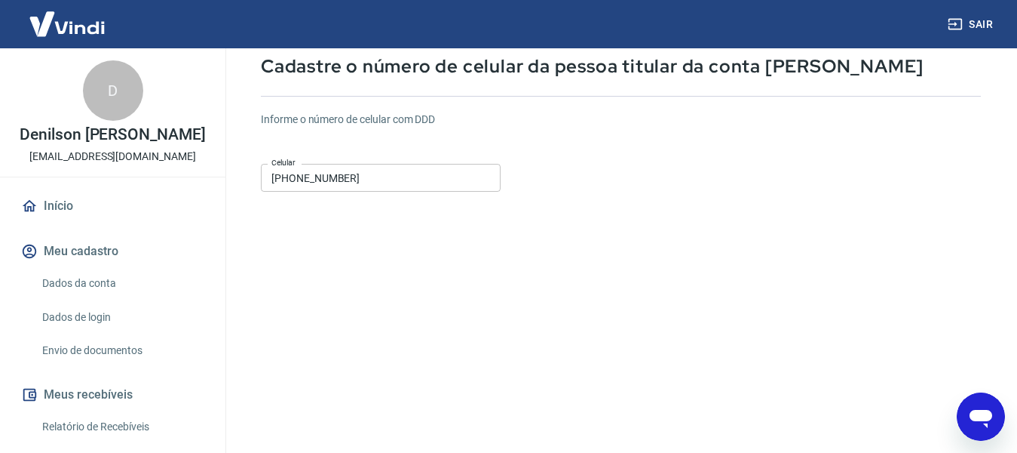
scroll to position [0, 0]
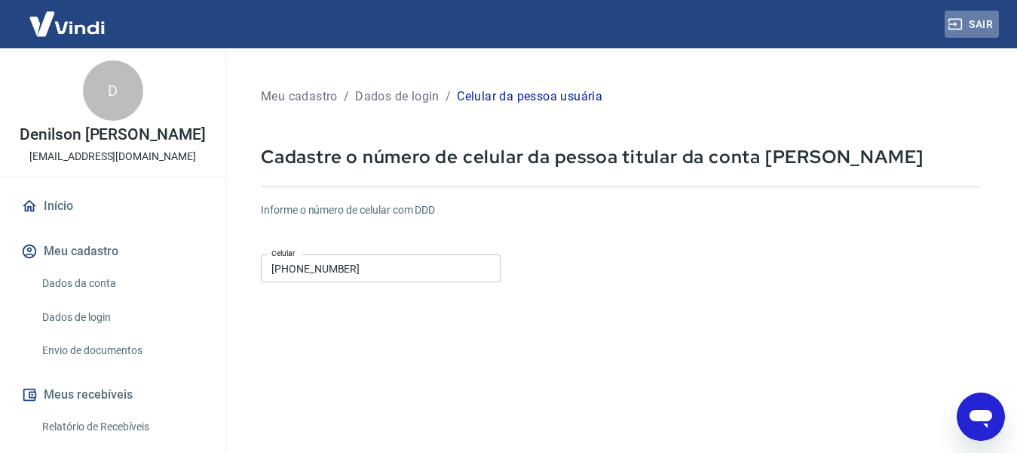
click at [987, 28] on button "Sair" at bounding box center [972, 25] width 54 height 28
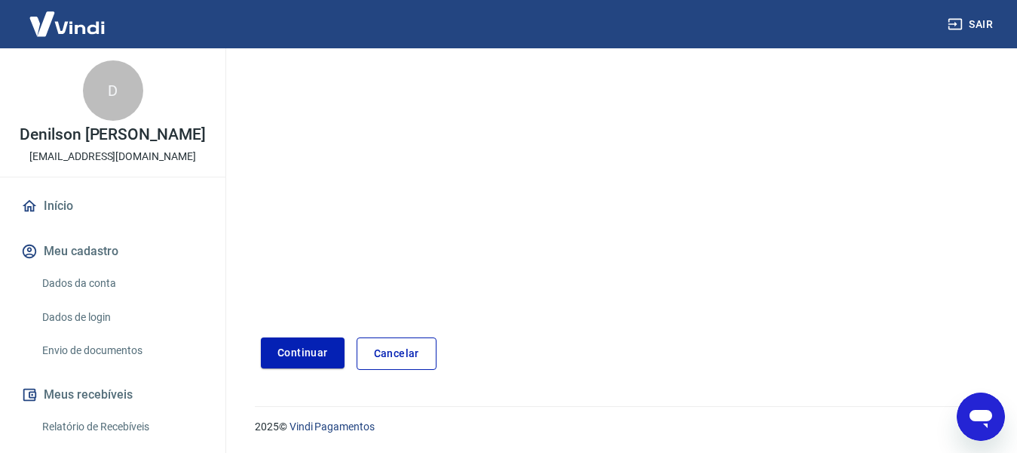
click at [69, 280] on link "Dados da conta" at bounding box center [121, 283] width 171 height 31
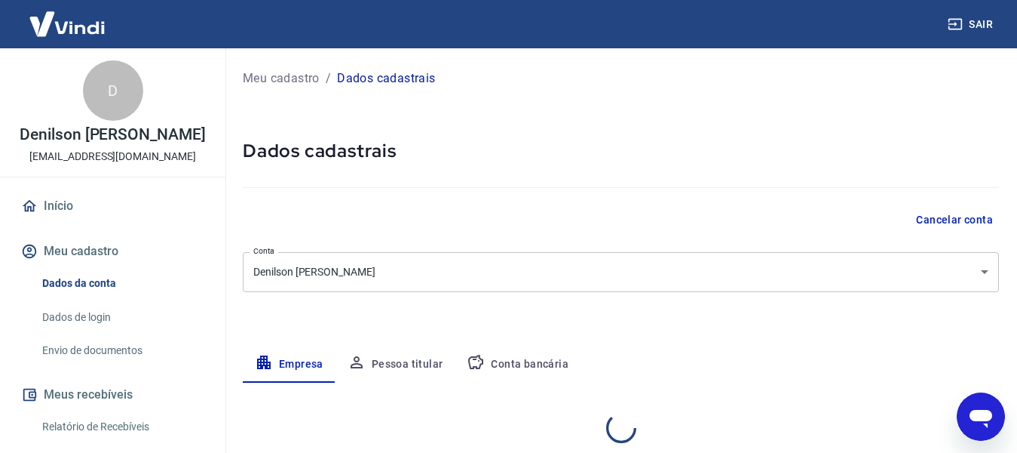
select select "SP"
select select "business"
click at [983, 23] on button "Sair" at bounding box center [972, 25] width 54 height 28
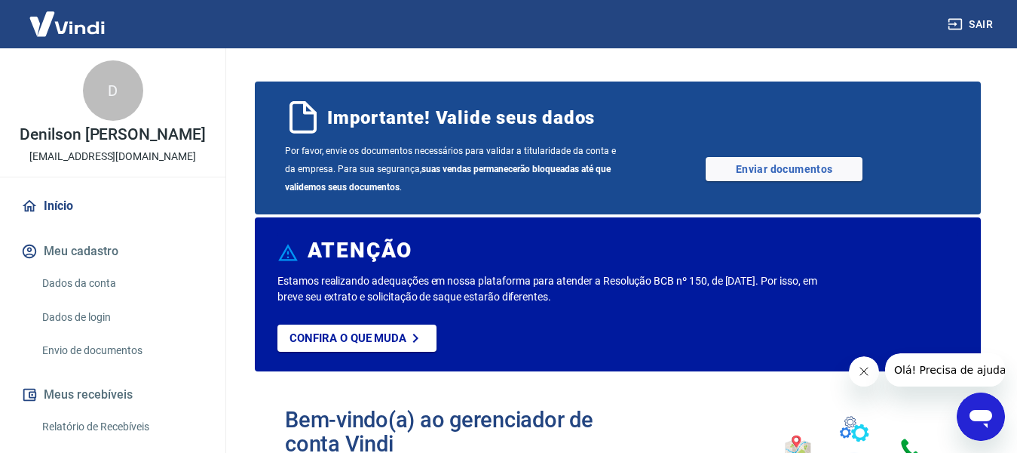
click at [973, 21] on button "Sair" at bounding box center [972, 25] width 54 height 28
